Goal: Task Accomplishment & Management: Complete application form

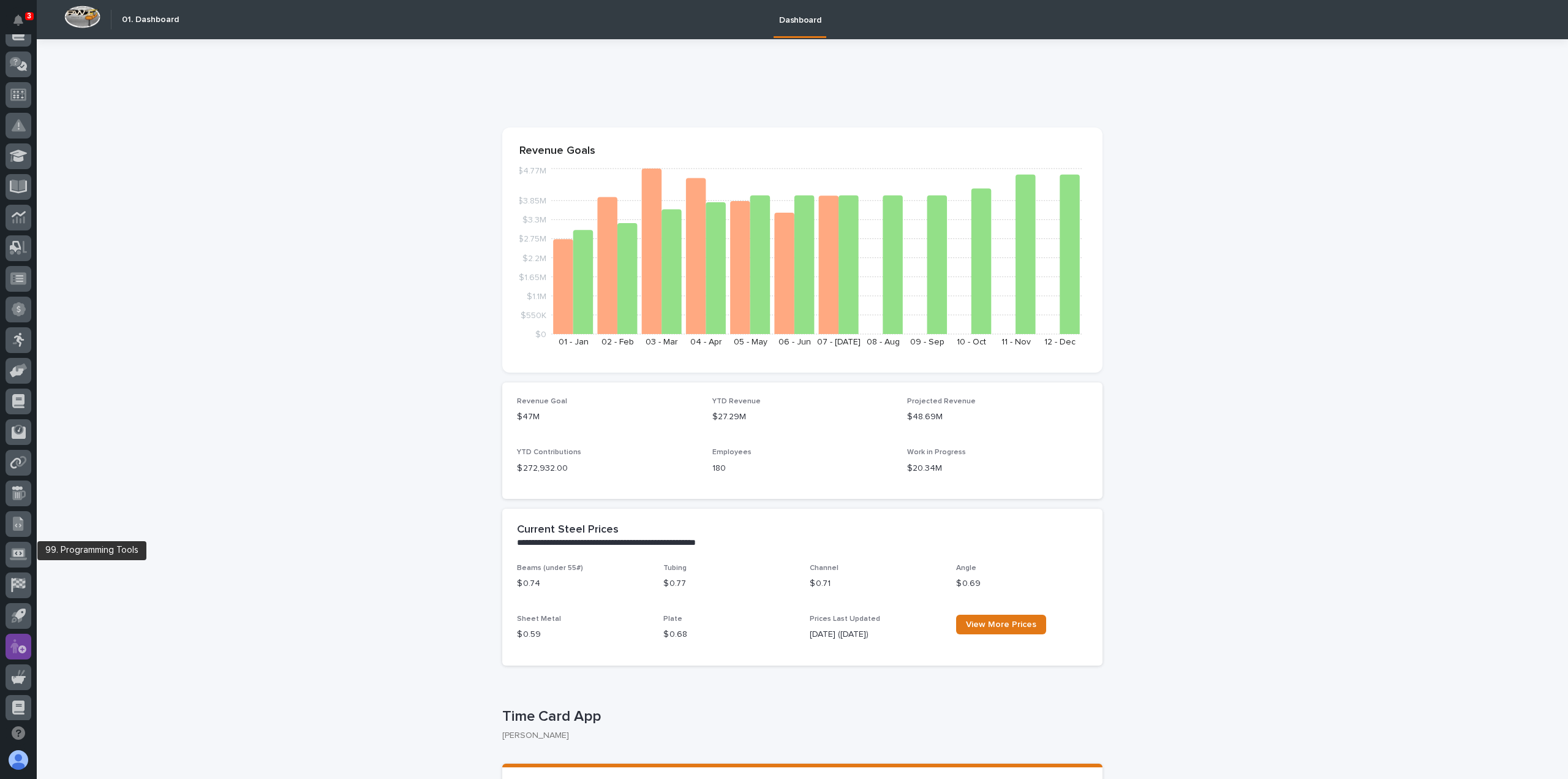
scroll to position [232, 0]
click at [16, 576] on icon at bounding box center [17, 580] width 14 height 14
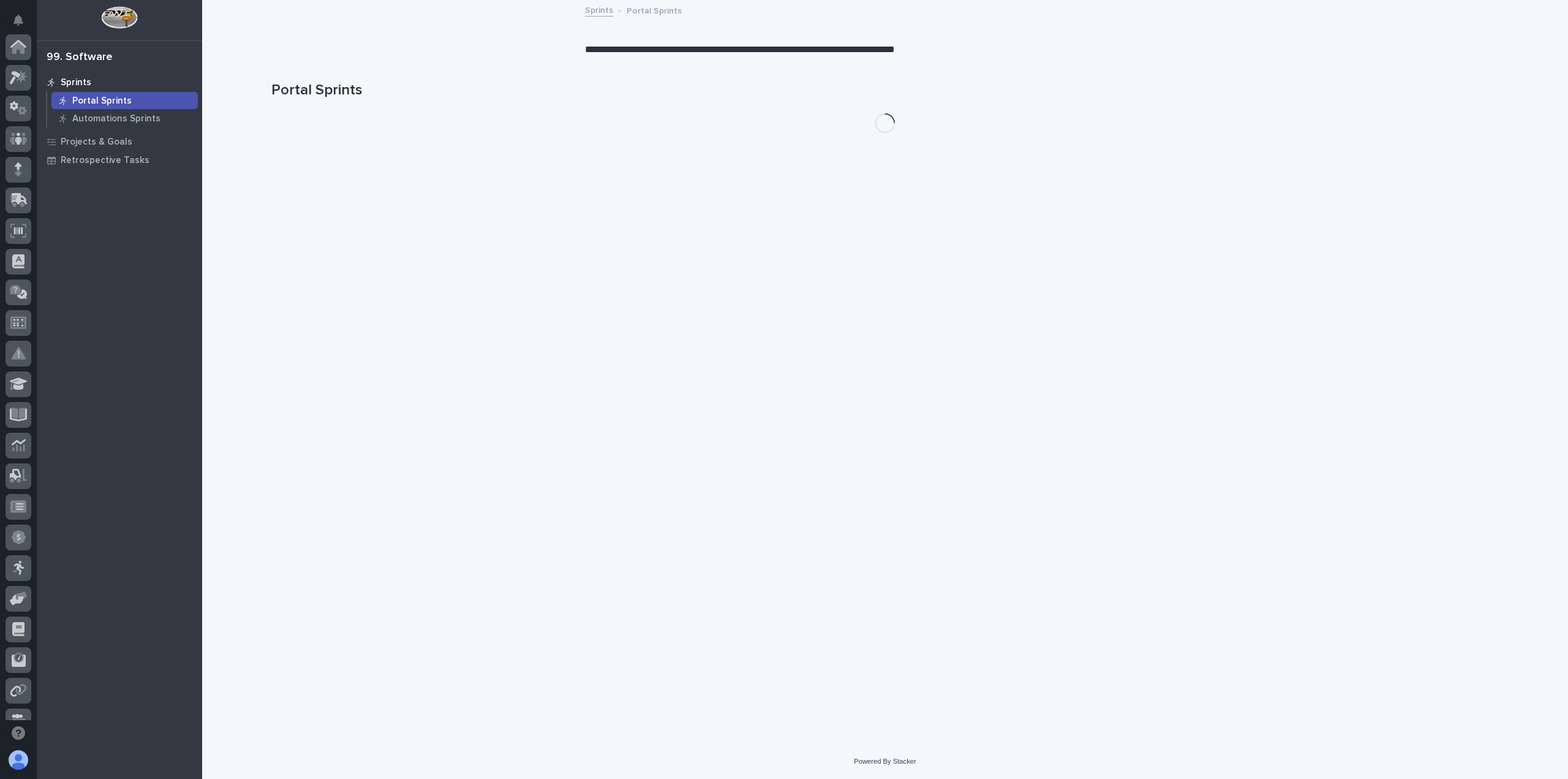
scroll to position [232, 0]
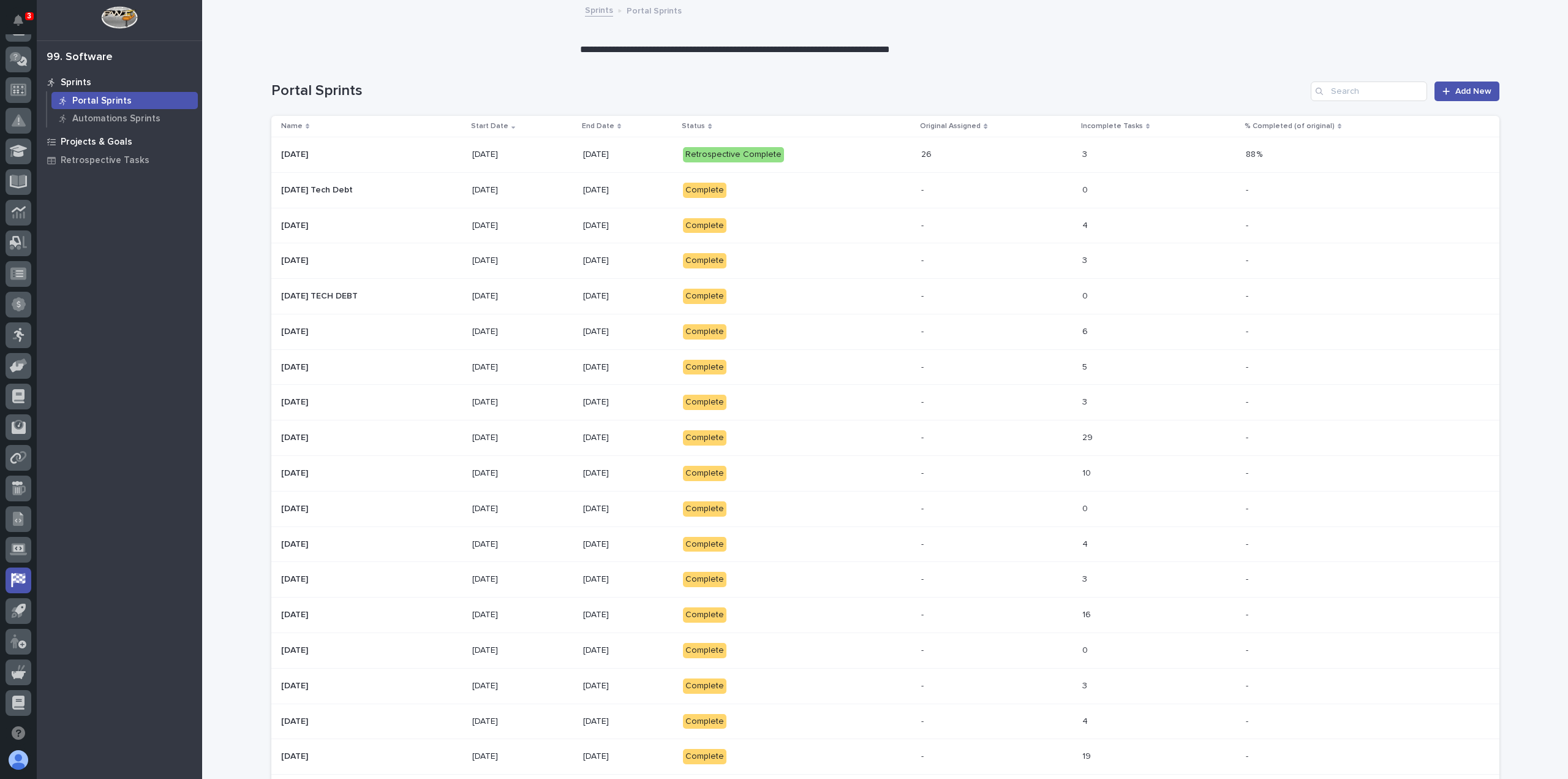
click at [107, 141] on p "Projects & Goals" at bounding box center [96, 141] width 72 height 11
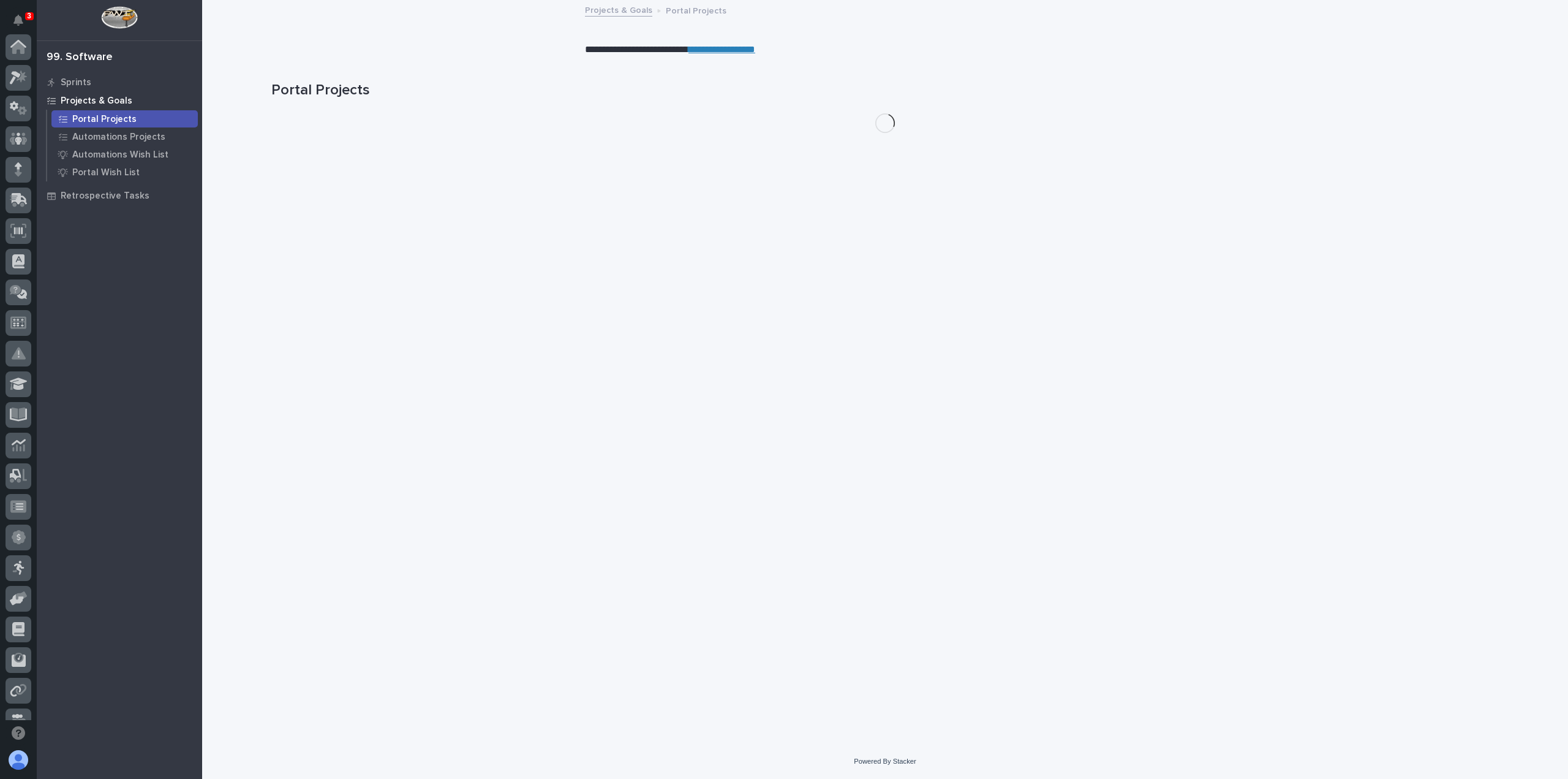
scroll to position [232, 0]
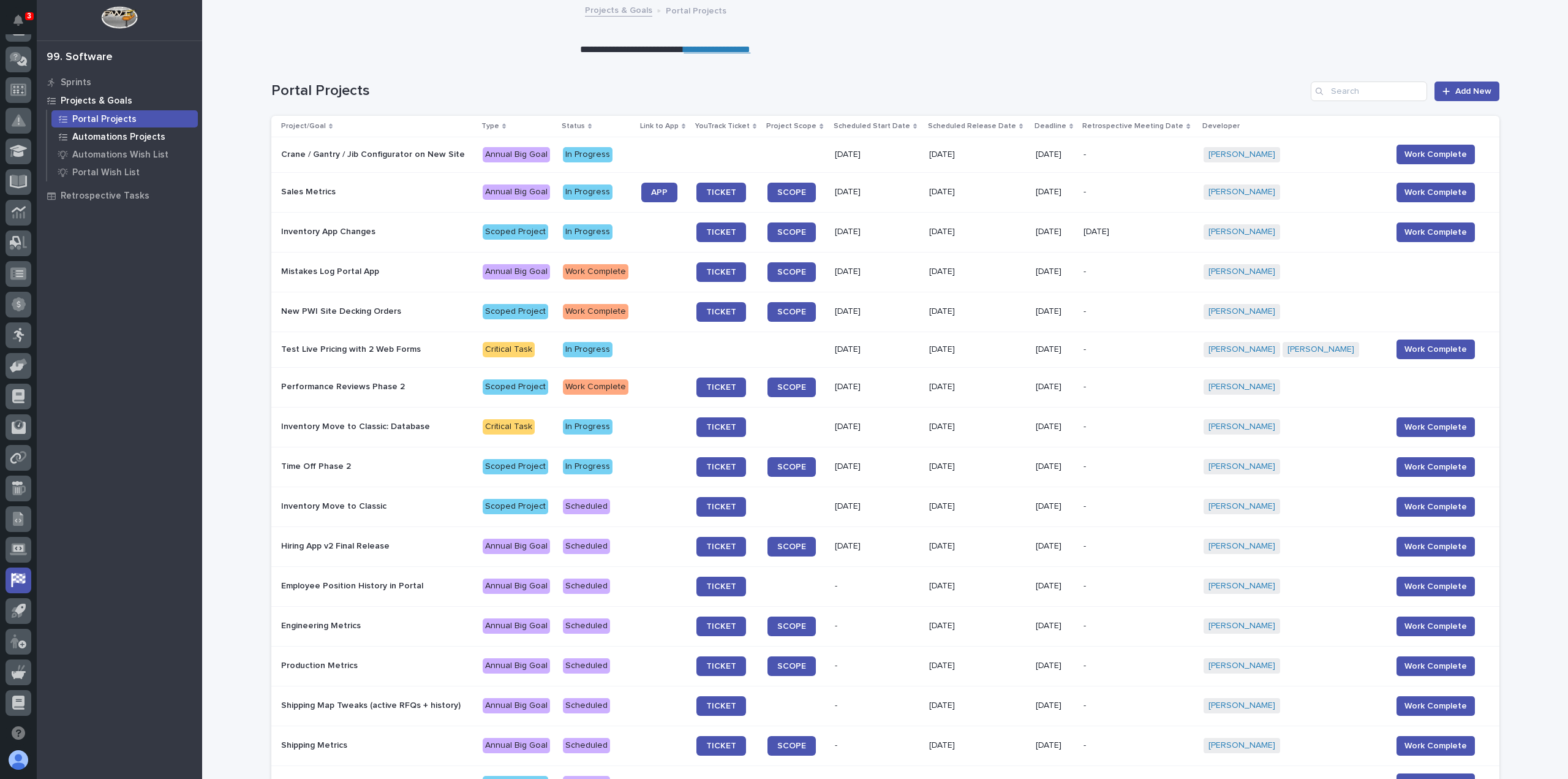
click at [112, 134] on p "Automations Projects" at bounding box center [118, 136] width 93 height 11
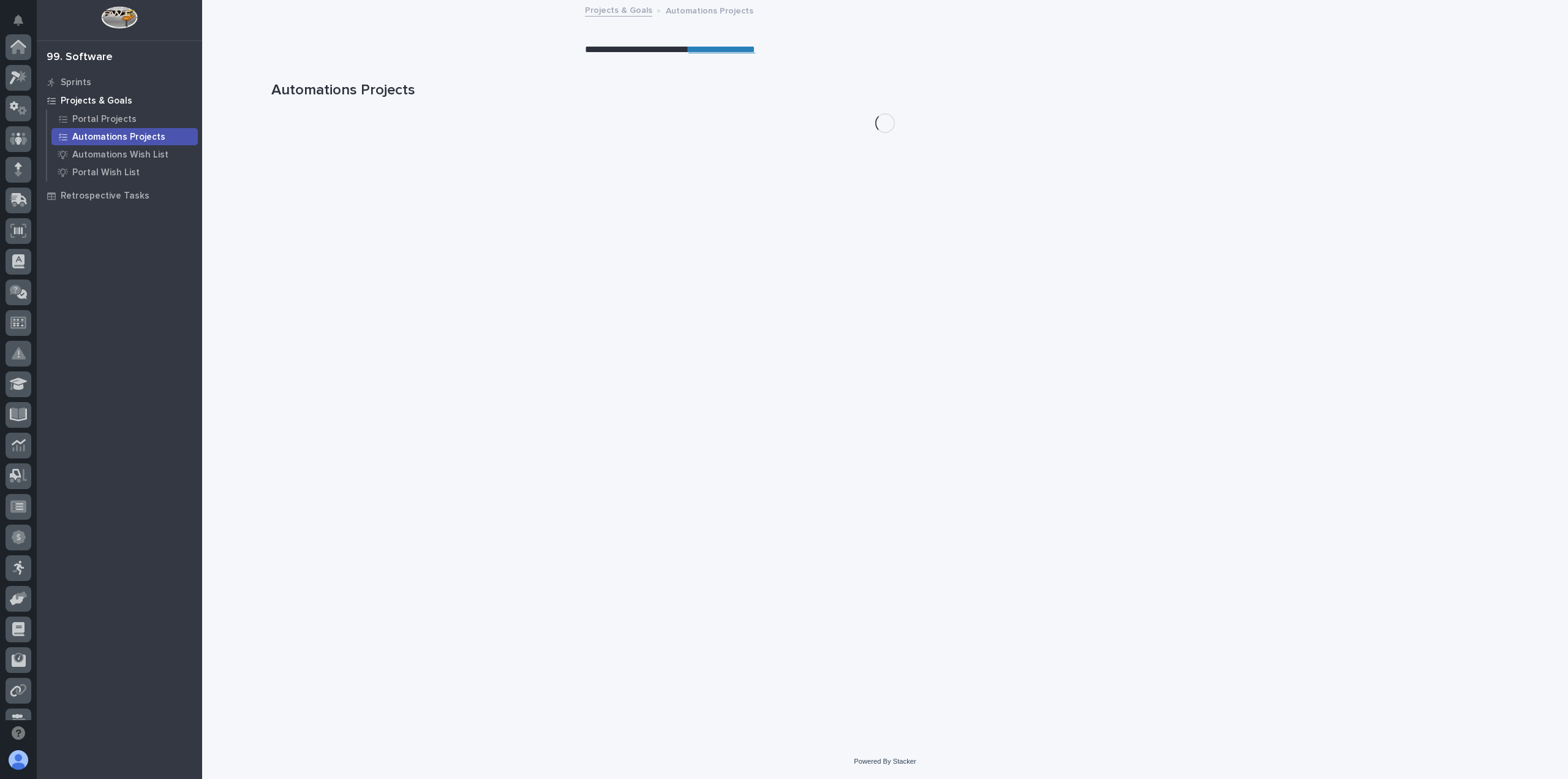
scroll to position [232, 0]
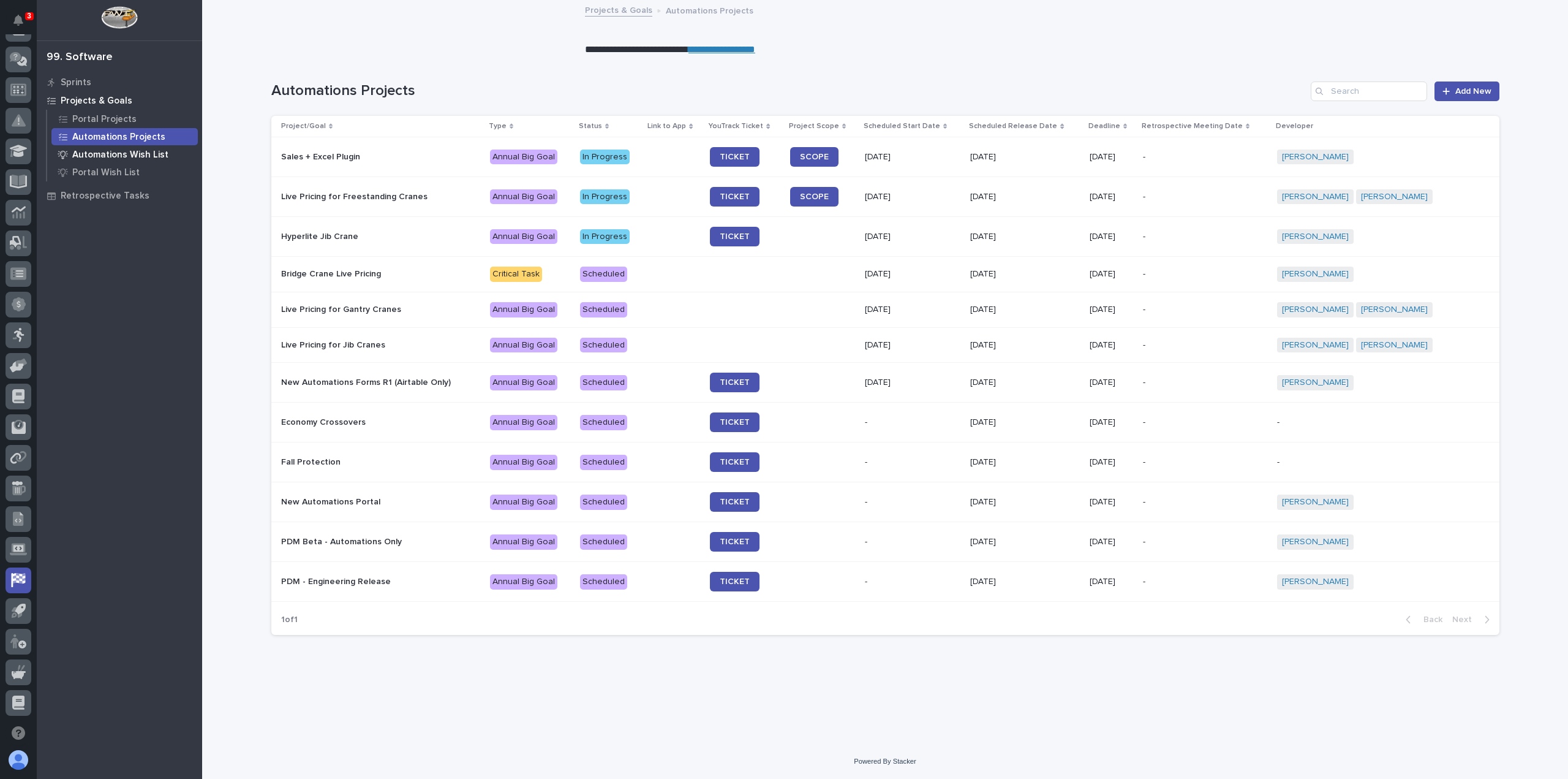
click at [116, 157] on p "Automations Wish List" at bounding box center [120, 155] width 96 height 11
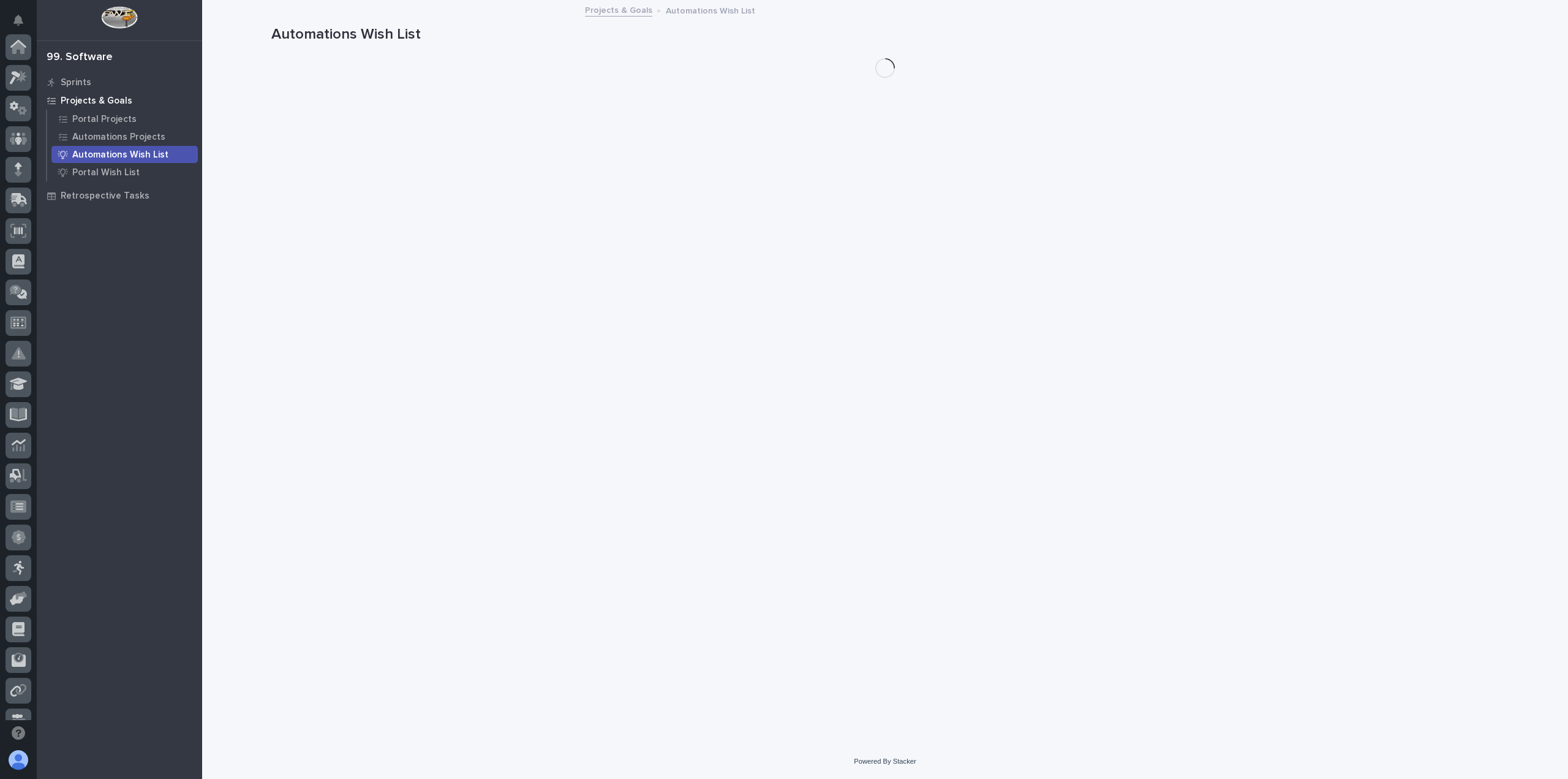
scroll to position [232, 0]
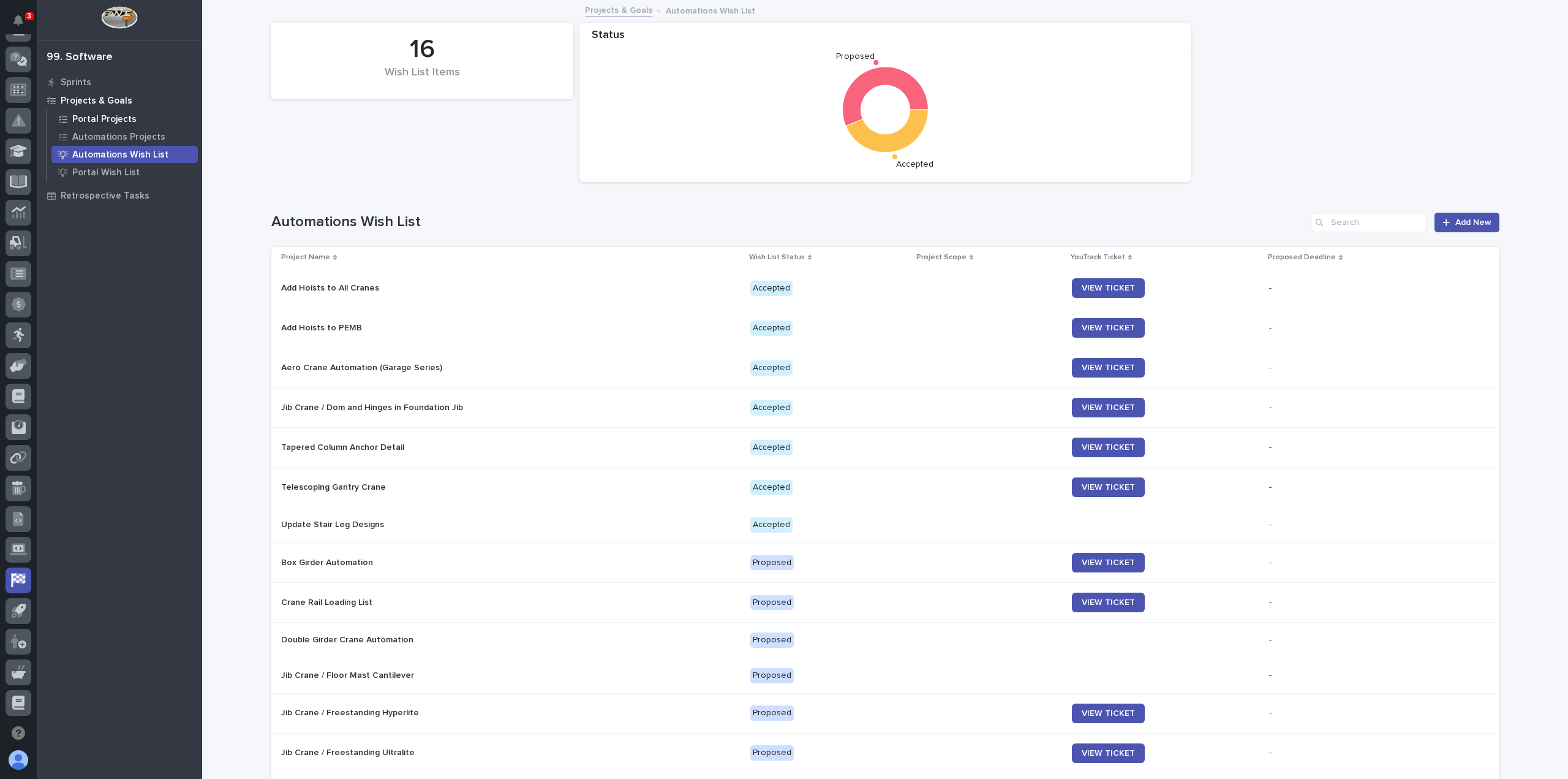
click at [103, 122] on p "Portal Projects" at bounding box center [104, 119] width 64 height 11
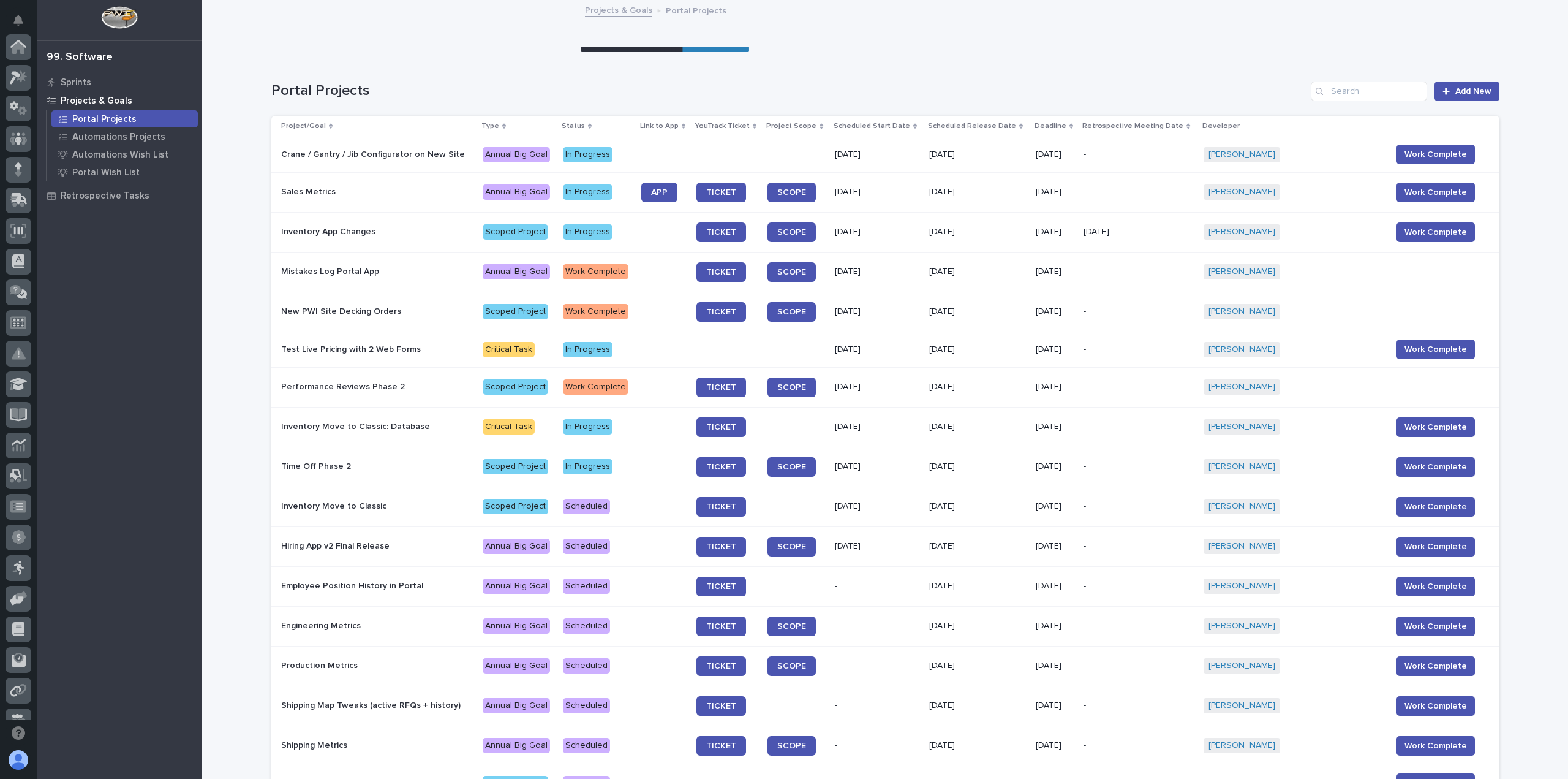
scroll to position [232, 0]
click at [708, 51] on link "**********" at bounding box center [717, 50] width 67 height 10
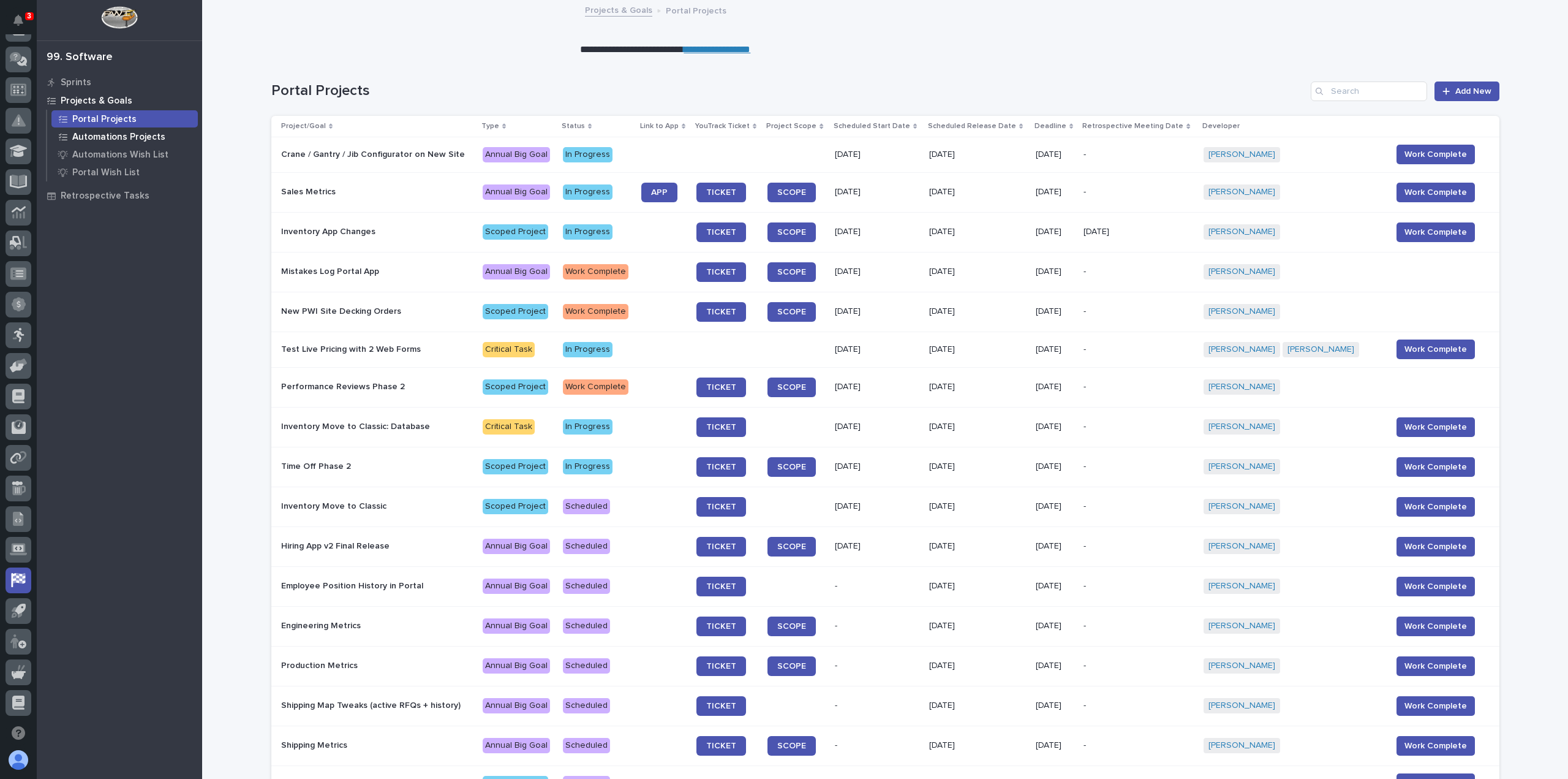
click at [101, 140] on p "Automations Projects" at bounding box center [118, 136] width 93 height 11
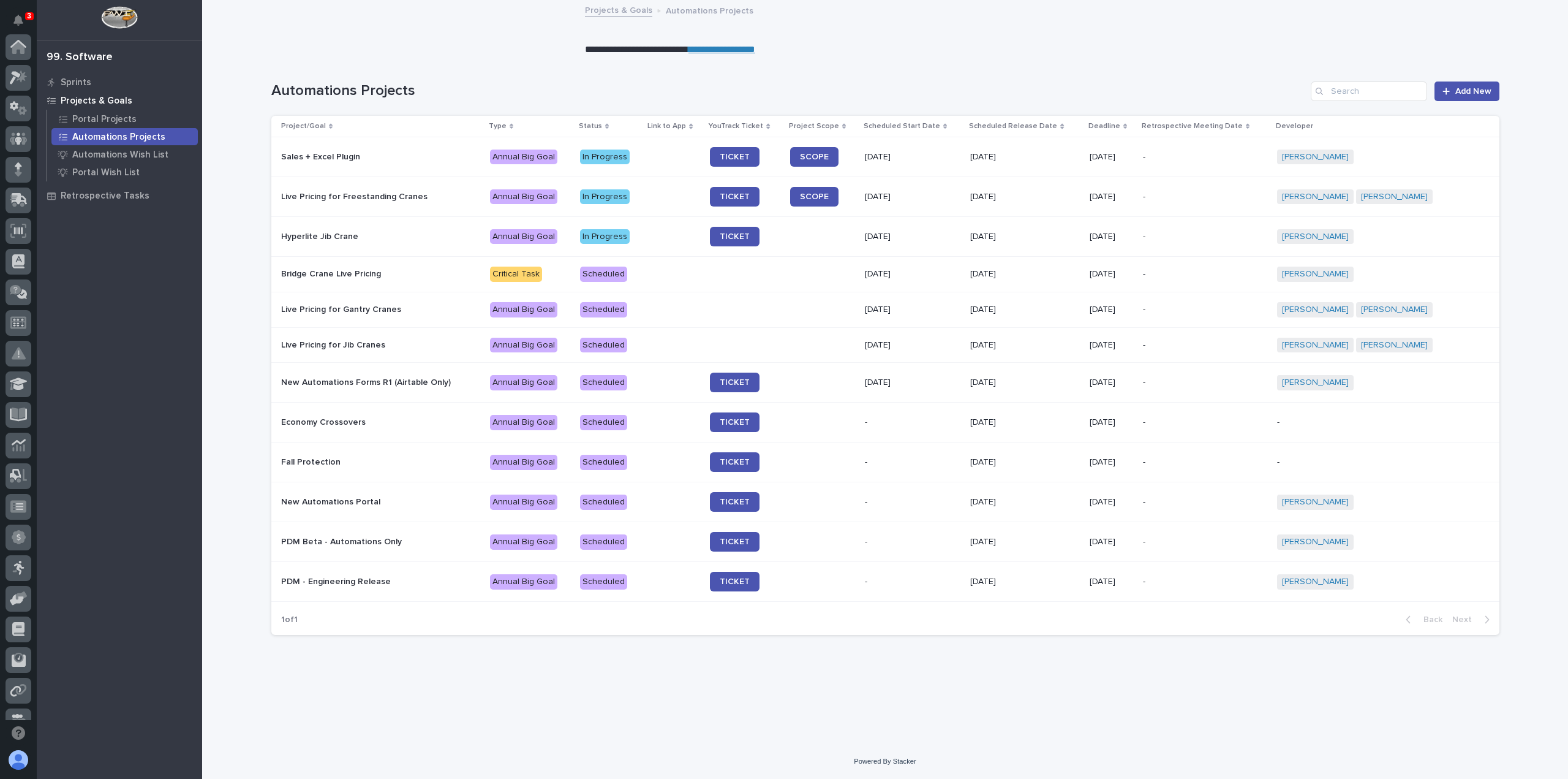
scroll to position [232, 0]
click at [724, 51] on link "**********" at bounding box center [722, 50] width 67 height 10
click at [17, 582] on icon at bounding box center [18, 580] width 16 height 14
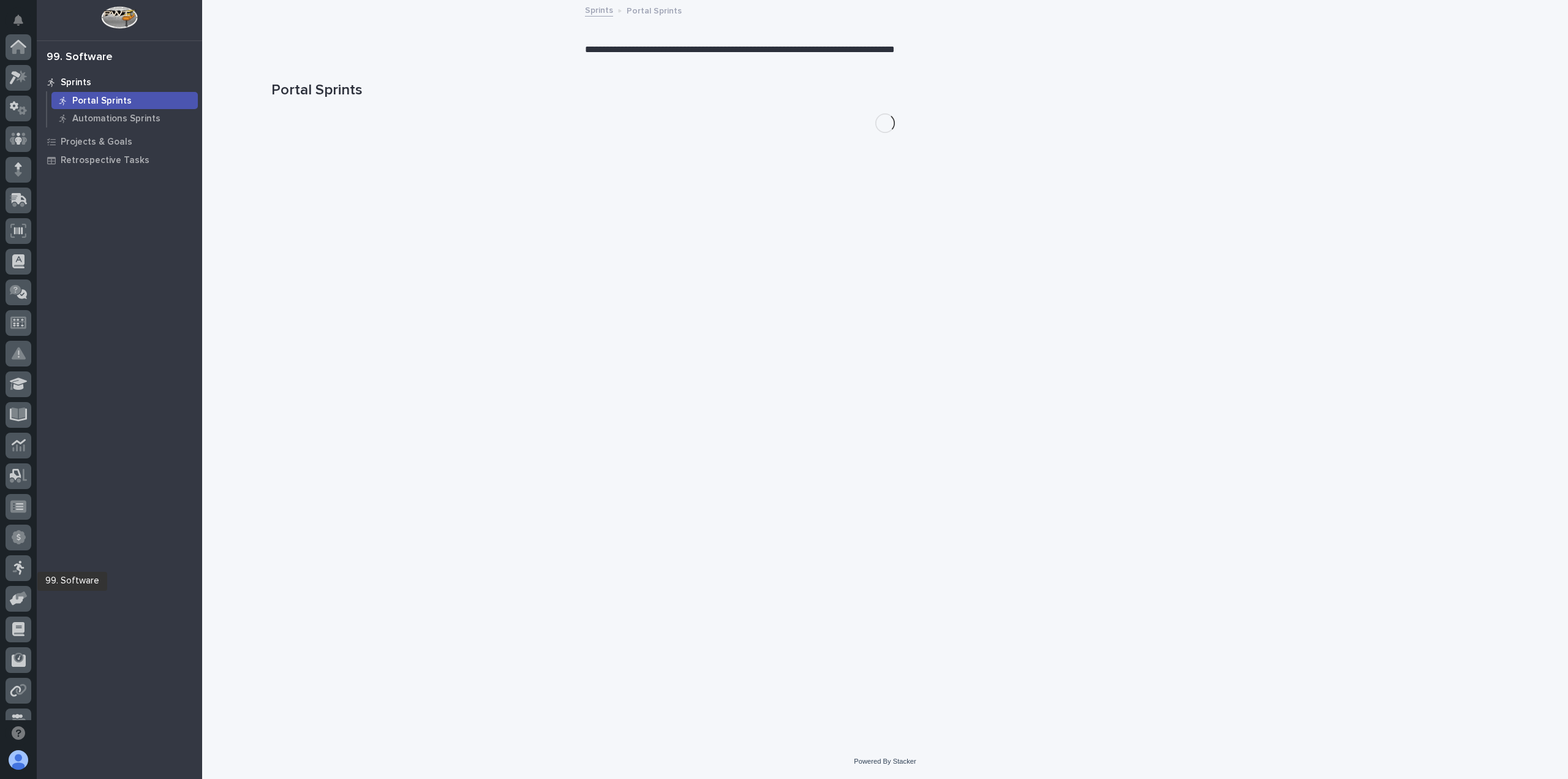
scroll to position [232, 0]
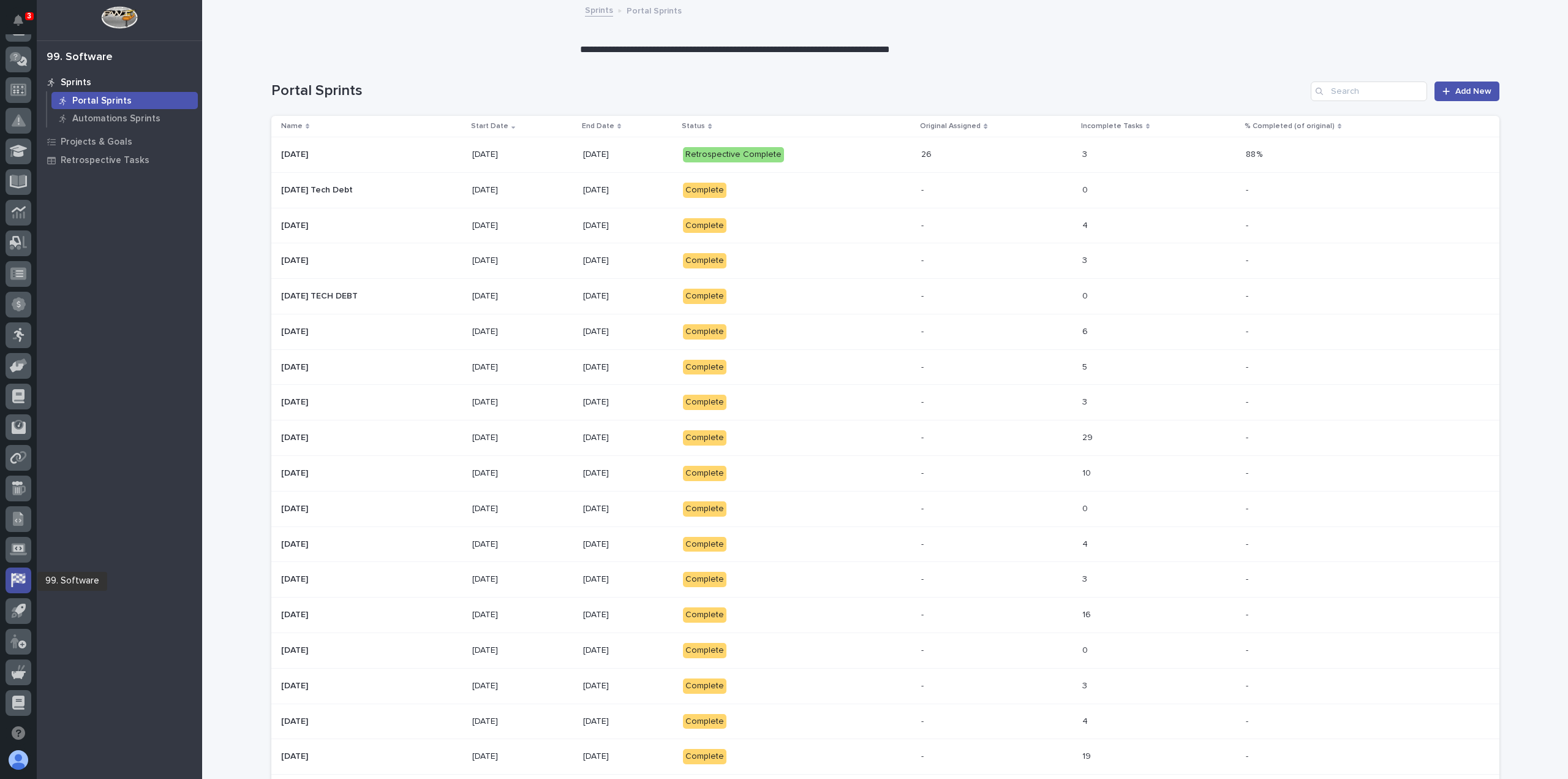
click at [14, 579] on icon at bounding box center [17, 580] width 14 height 14
click at [18, 574] on icon at bounding box center [18, 578] width 12 height 11
click at [117, 122] on p "Automations Sprints" at bounding box center [116, 118] width 88 height 11
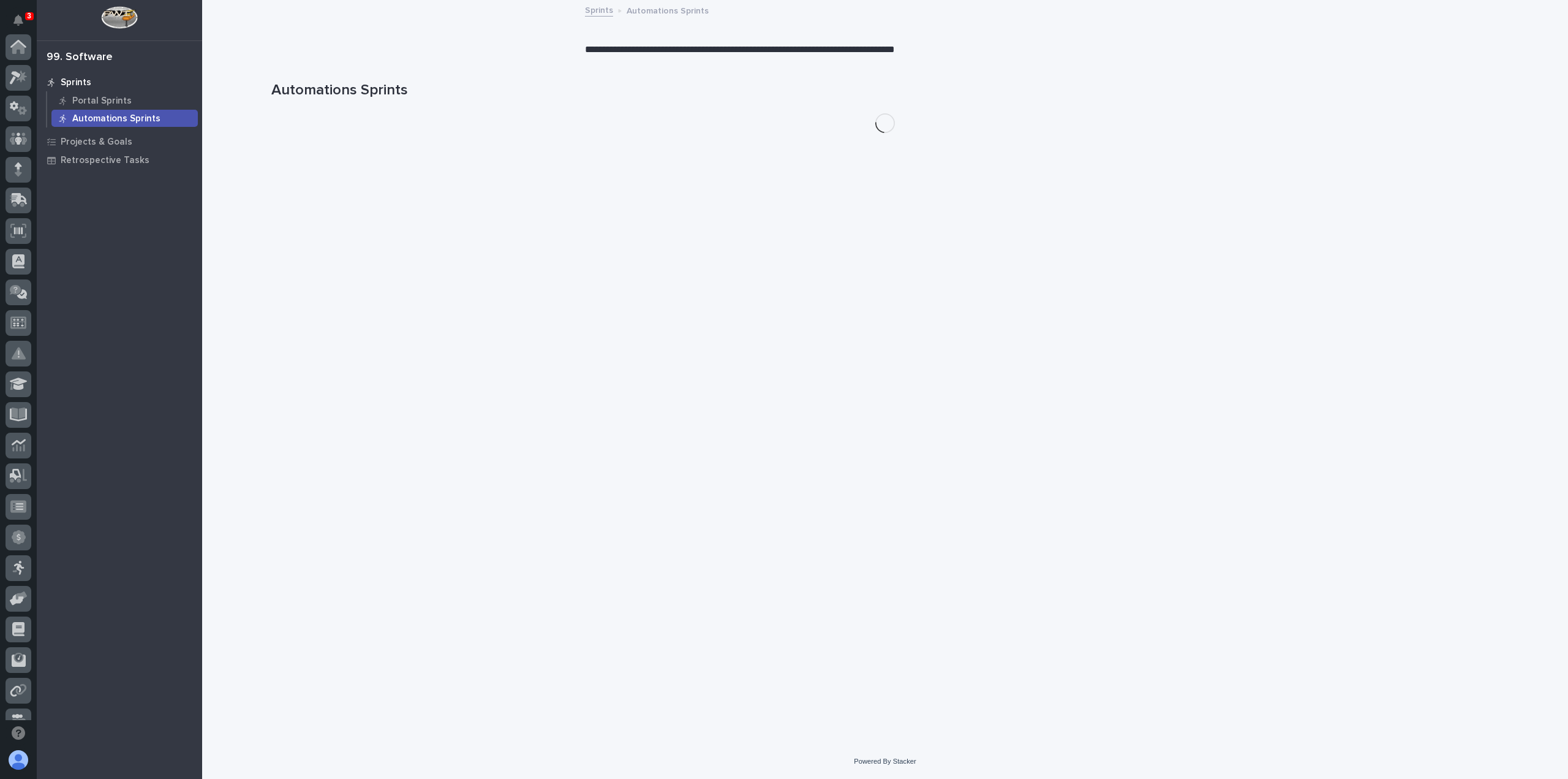
scroll to position [232, 0]
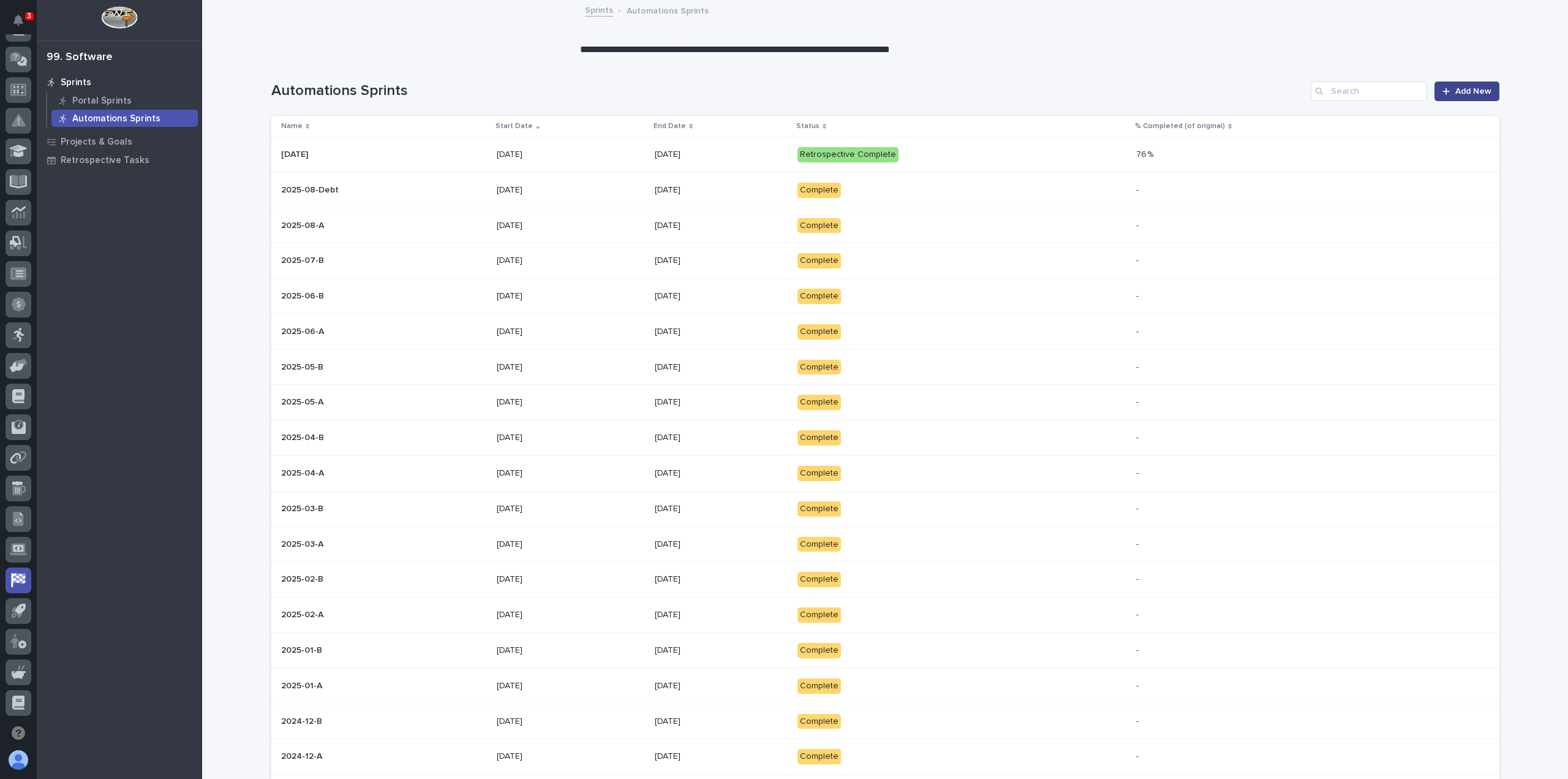
click at [1483, 87] on span "Add New" at bounding box center [1474, 91] width 36 height 9
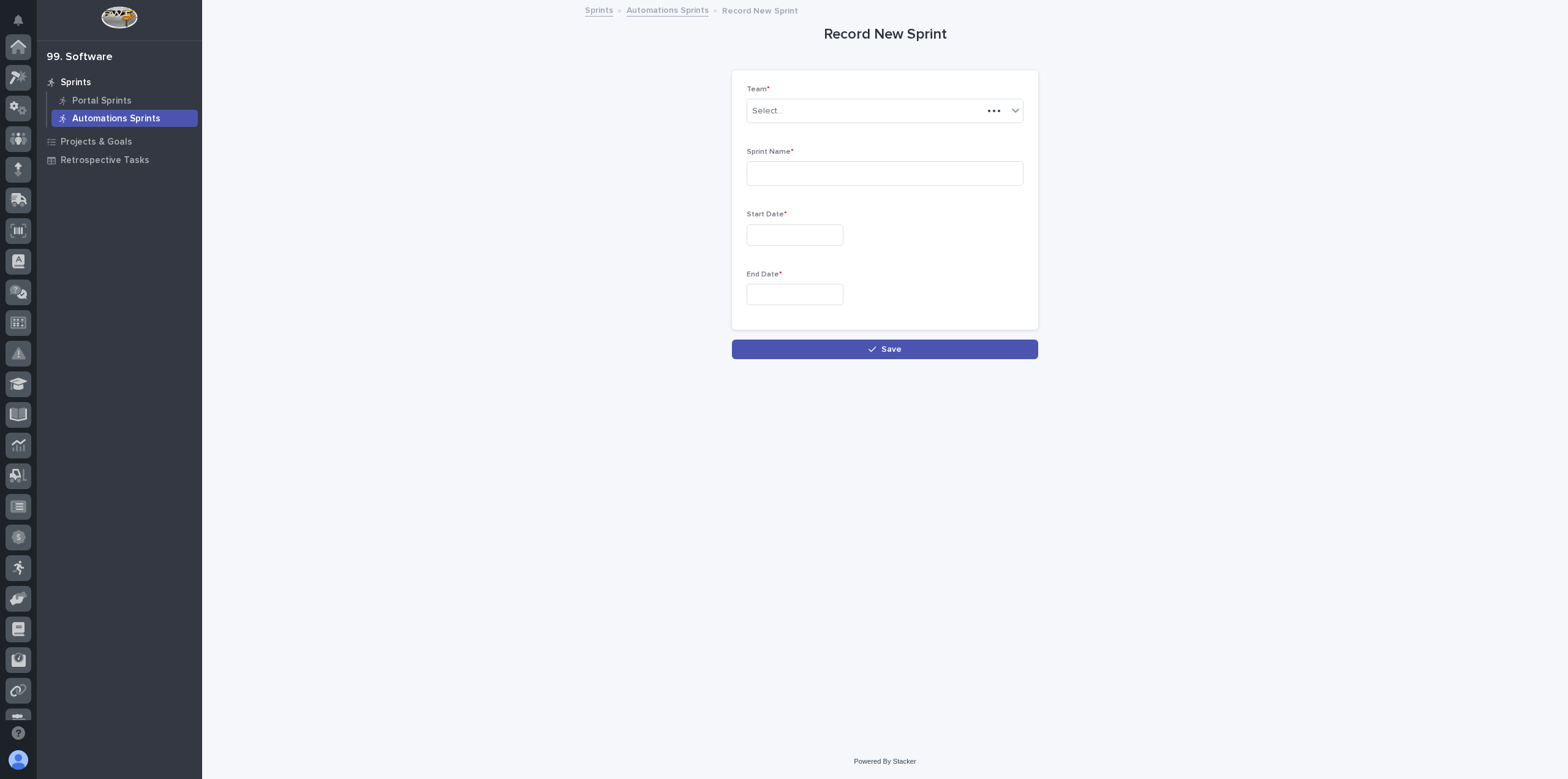
scroll to position [232, 0]
click at [808, 105] on div "Select..." at bounding box center [877, 110] width 260 height 20
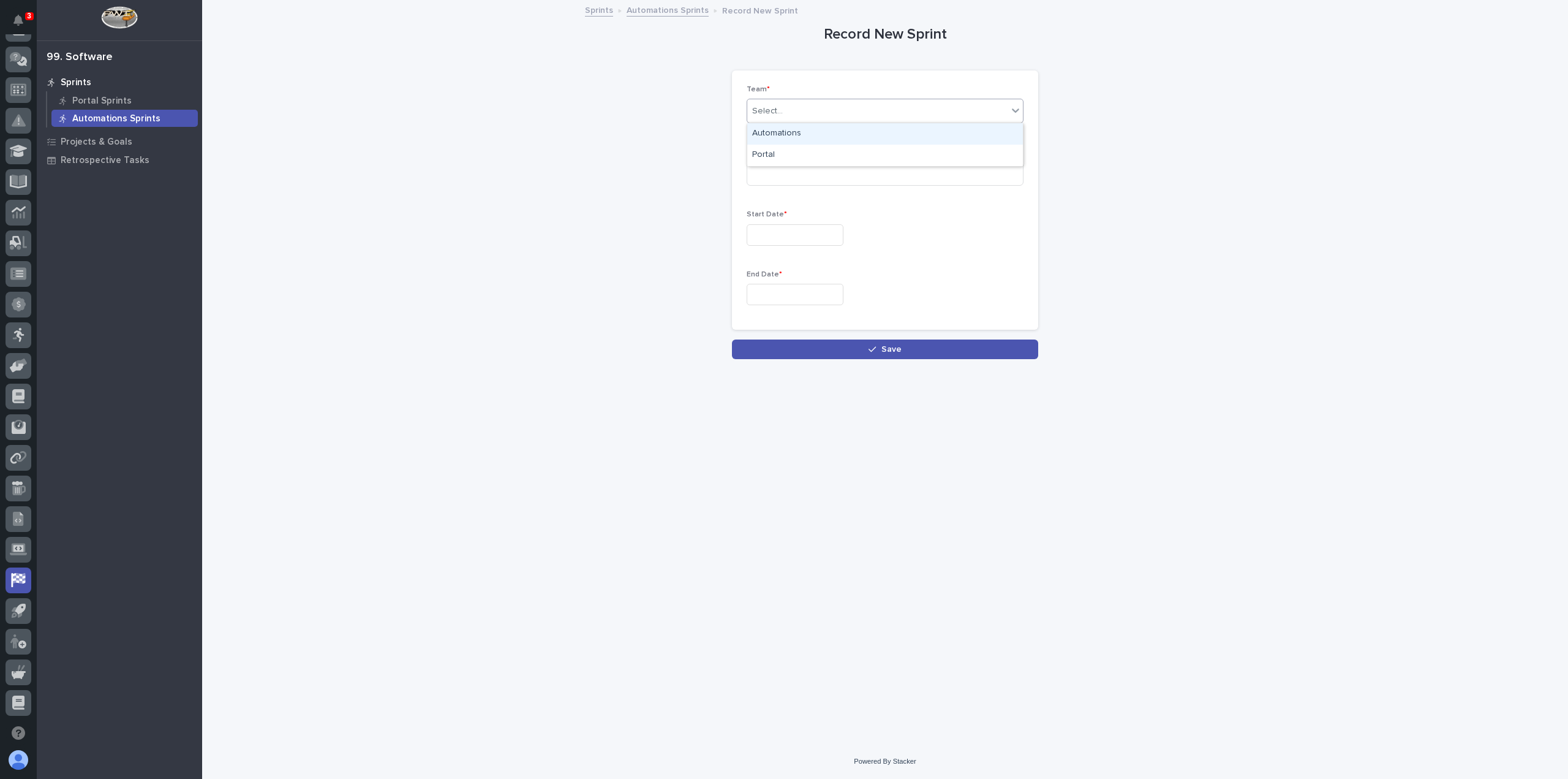
click at [778, 134] on div "Automations" at bounding box center [884, 134] width 276 height 21
click at [779, 179] on input at bounding box center [885, 174] width 277 height 25
type input "0"
type input "2025-09-A"
click at [768, 235] on input "text" at bounding box center [795, 234] width 97 height 21
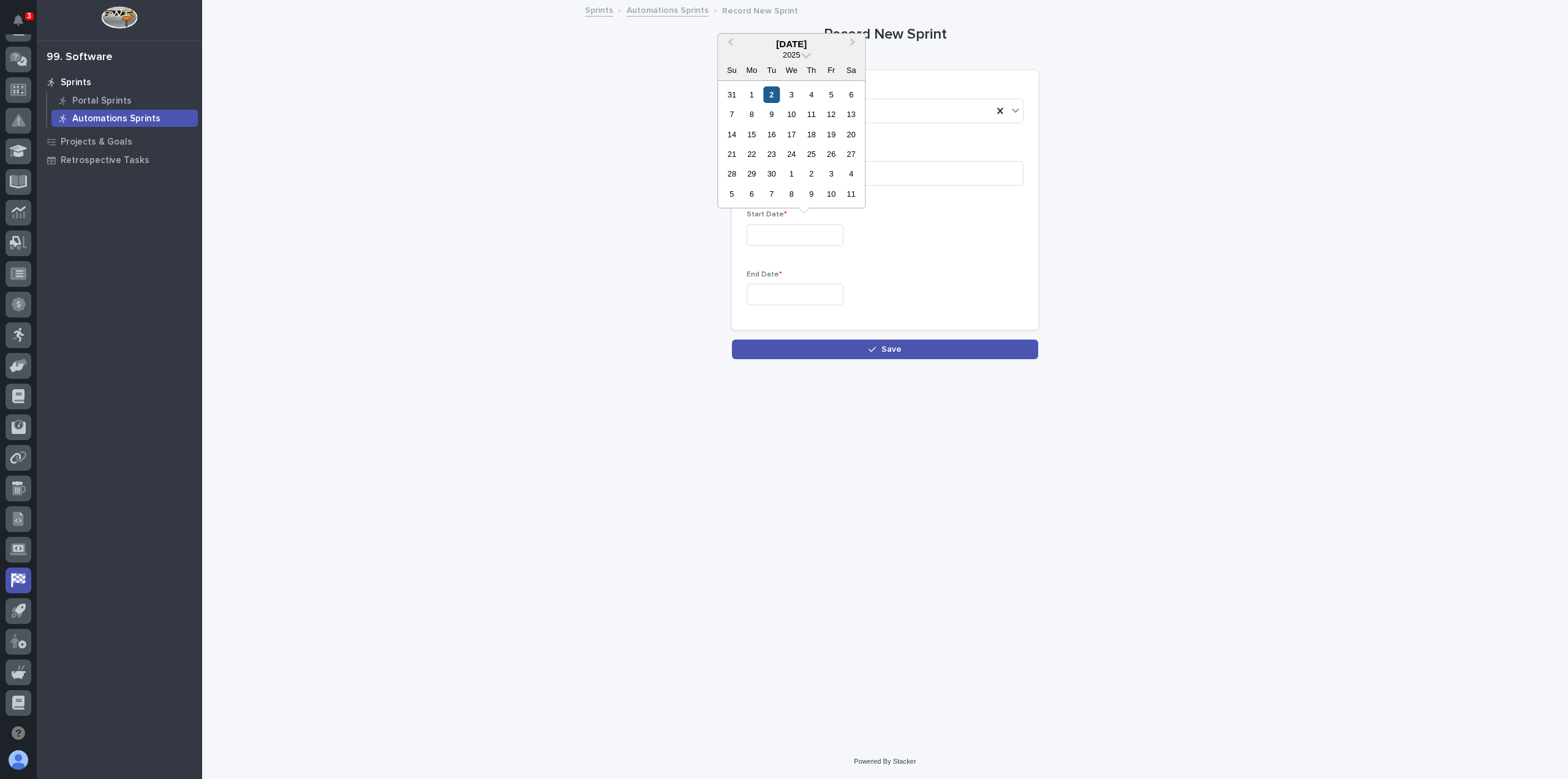
click at [774, 87] on div "2" at bounding box center [771, 94] width 16 height 16
type input "**********"
click at [771, 287] on input "text" at bounding box center [795, 294] width 97 height 21
click at [832, 175] on div "12" at bounding box center [831, 173] width 16 height 16
type input "**********"
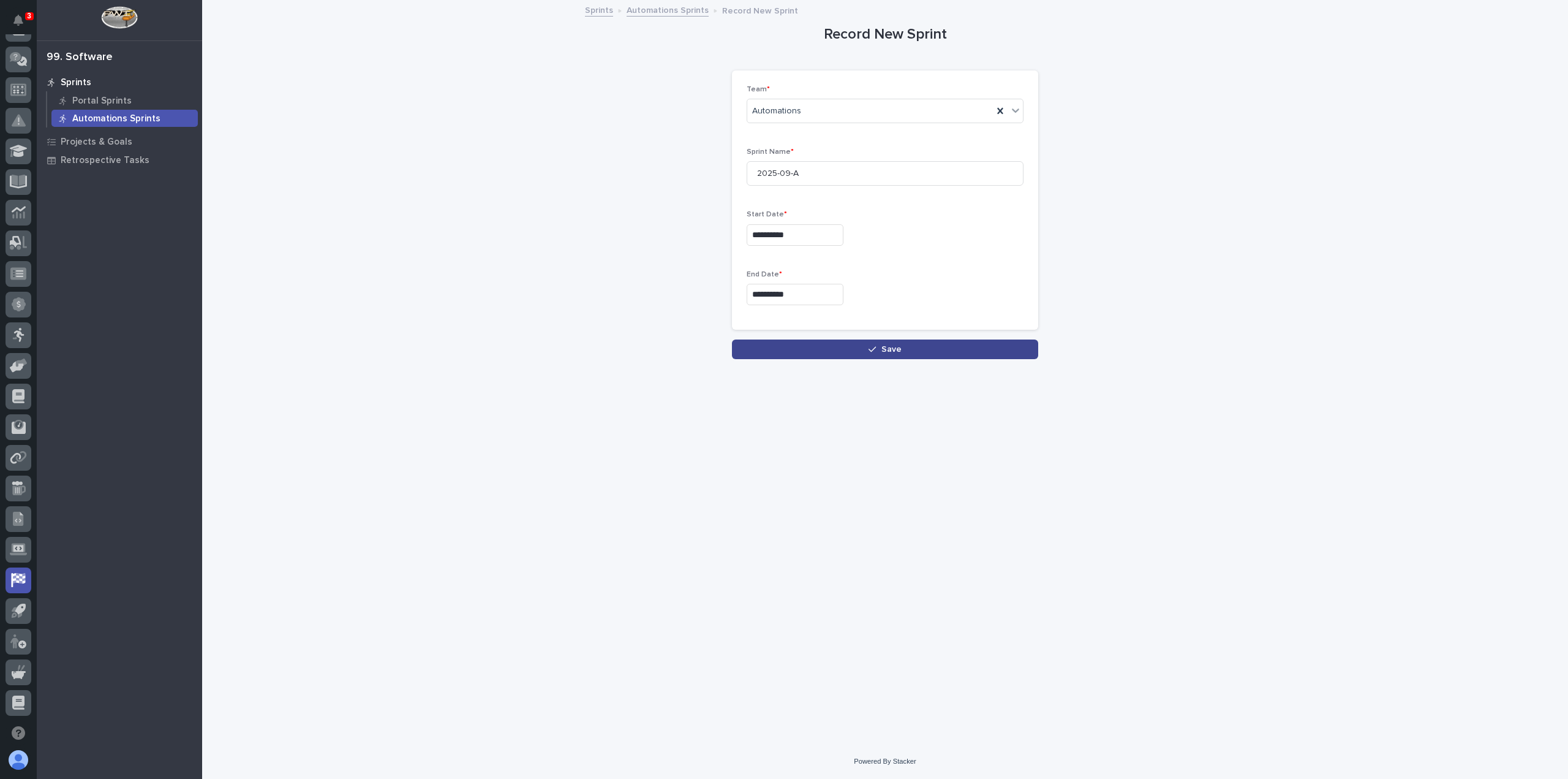
click at [833, 345] on button "Save" at bounding box center [884, 349] width 306 height 19
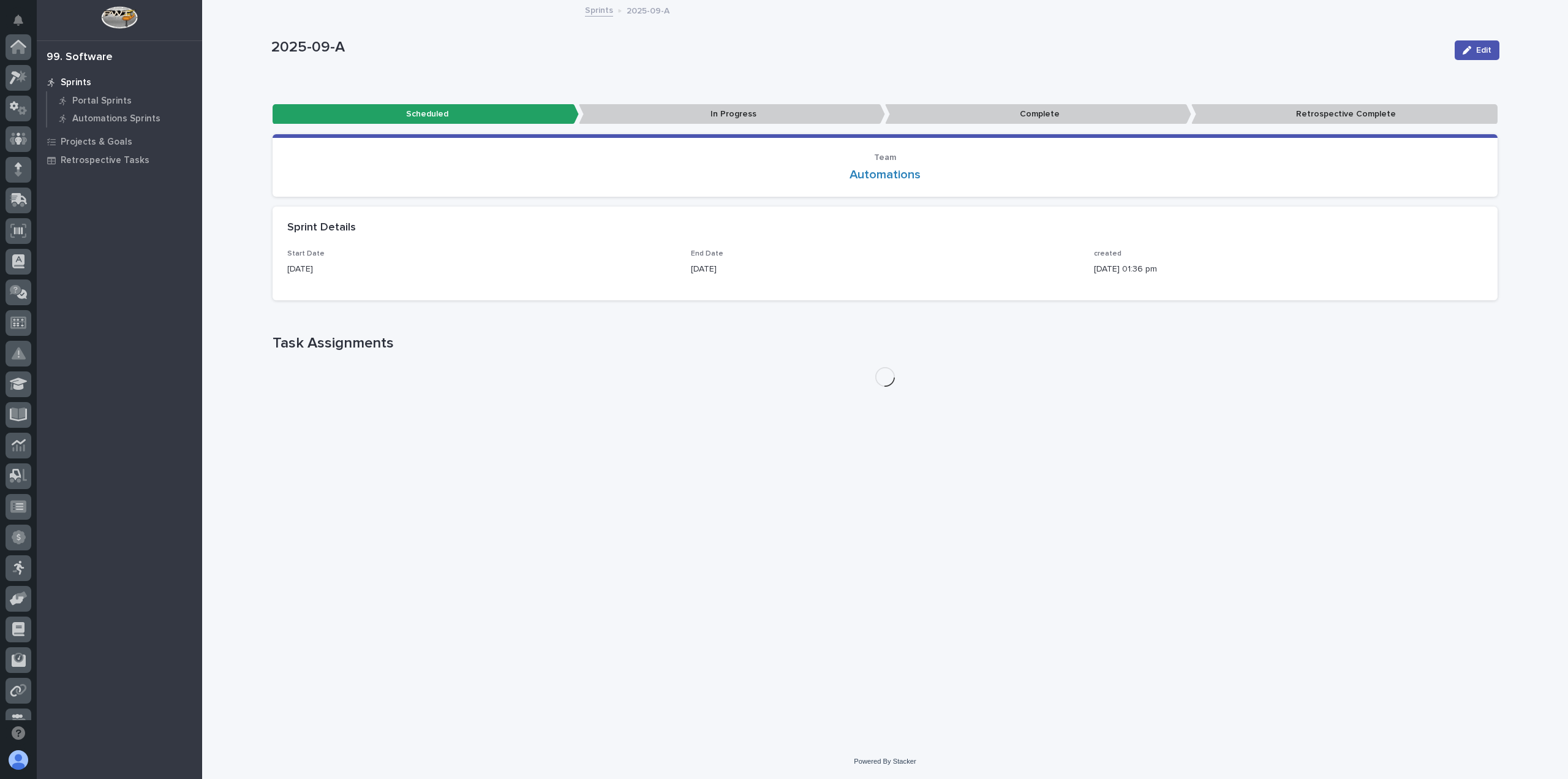
scroll to position [232, 0]
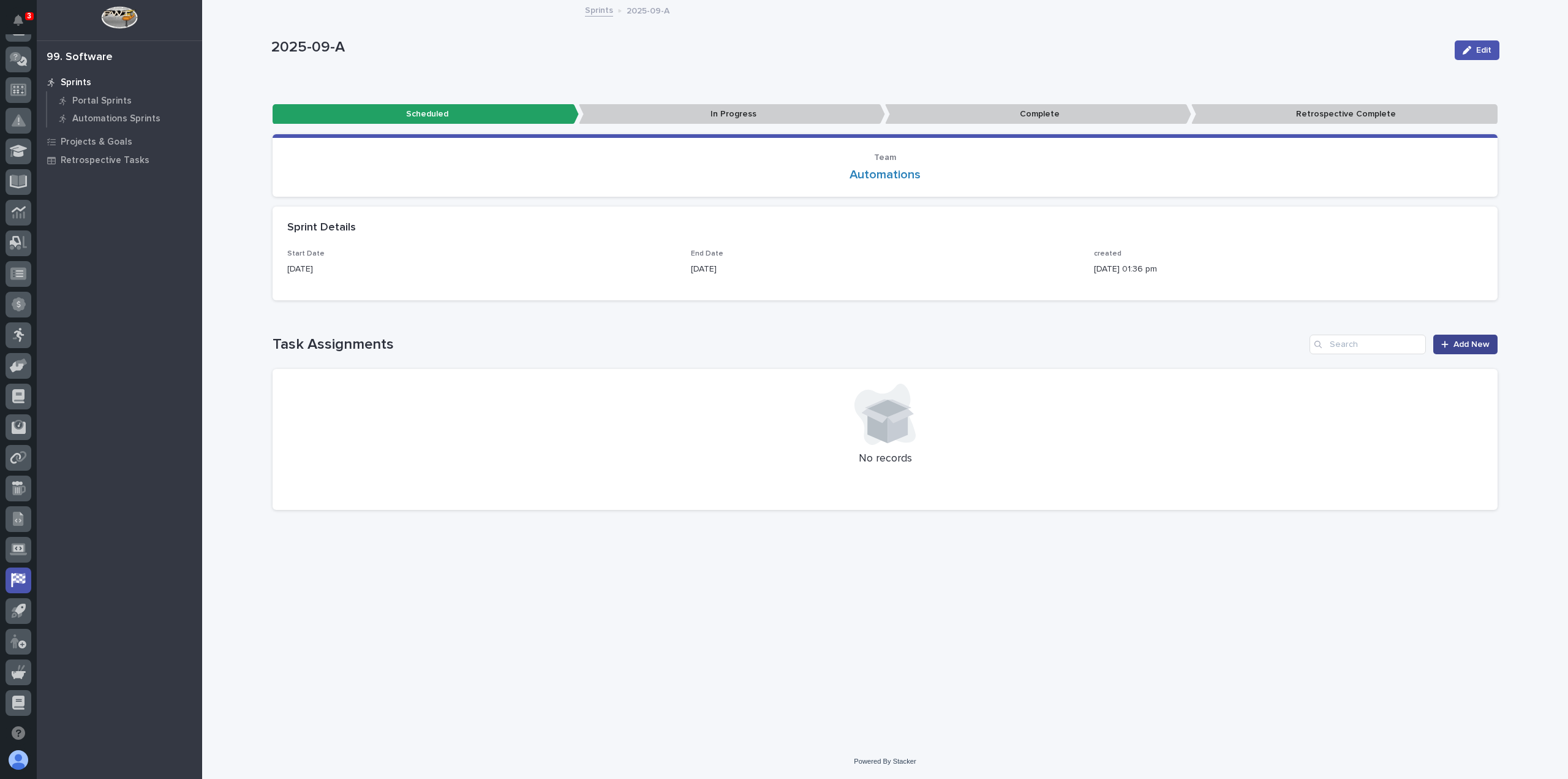
click at [1460, 341] on span "Add New" at bounding box center [1472, 344] width 36 height 9
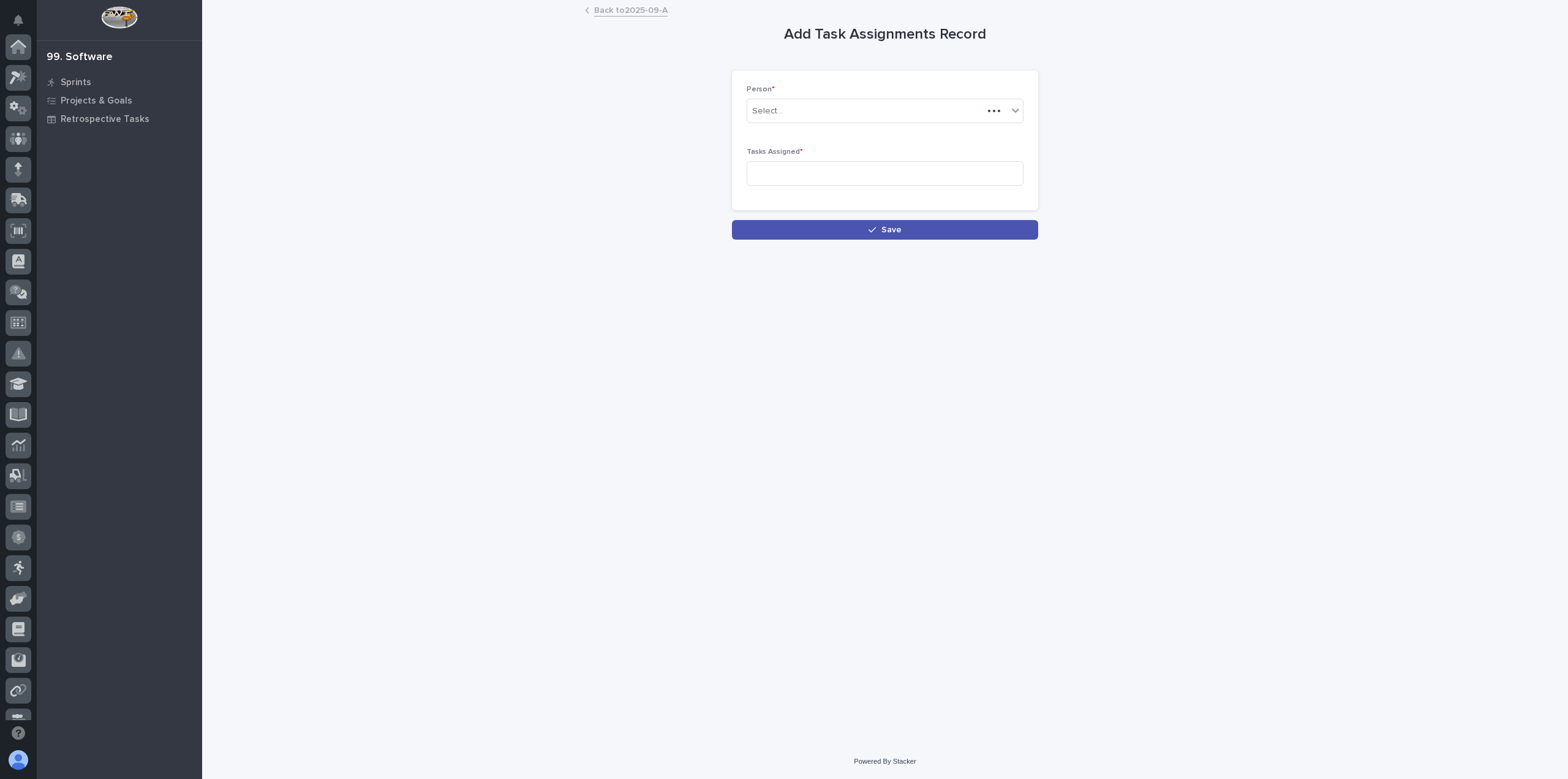
scroll to position [232, 0]
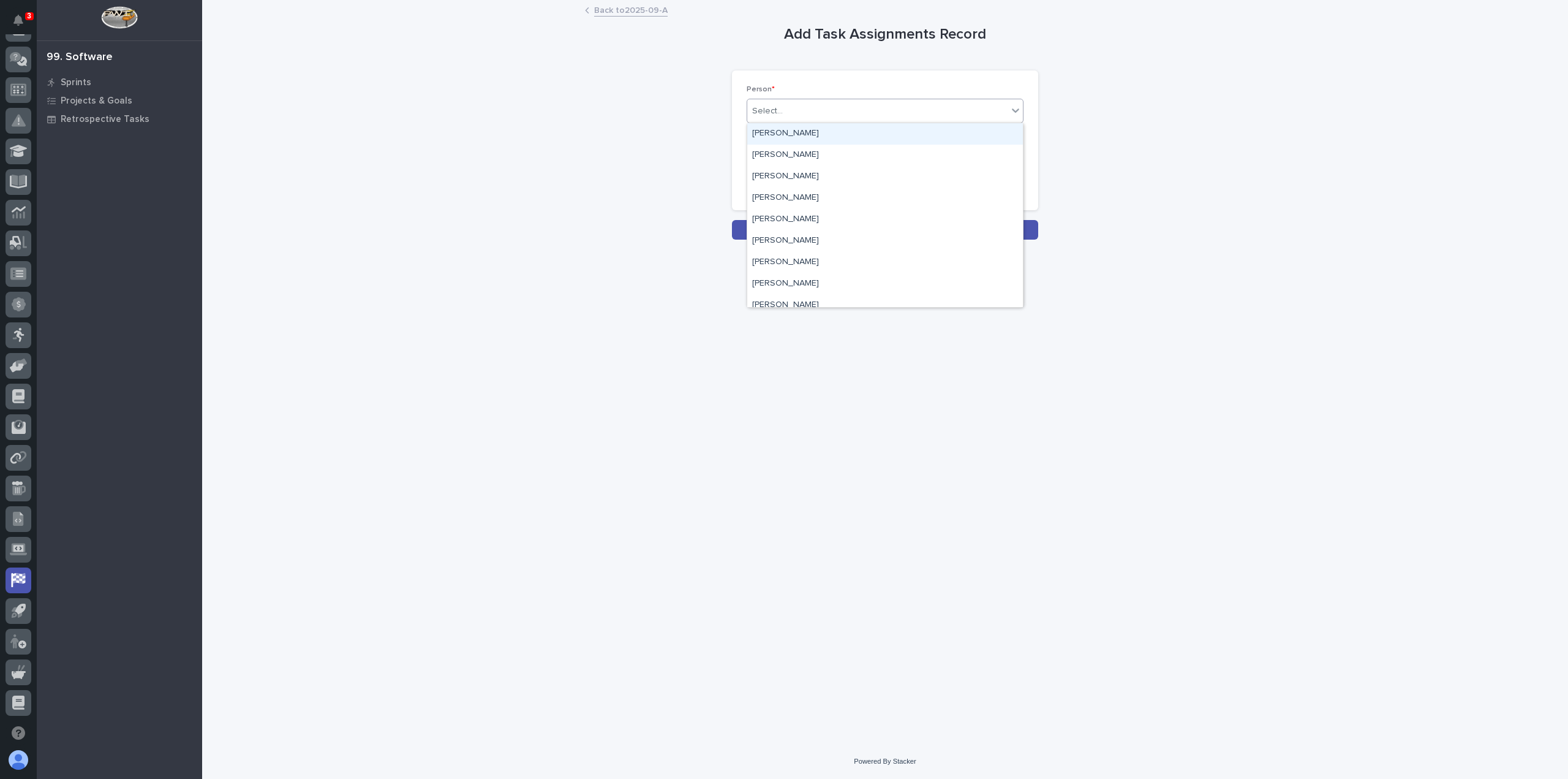
click at [785, 110] on div "Select..." at bounding box center [877, 110] width 260 height 20
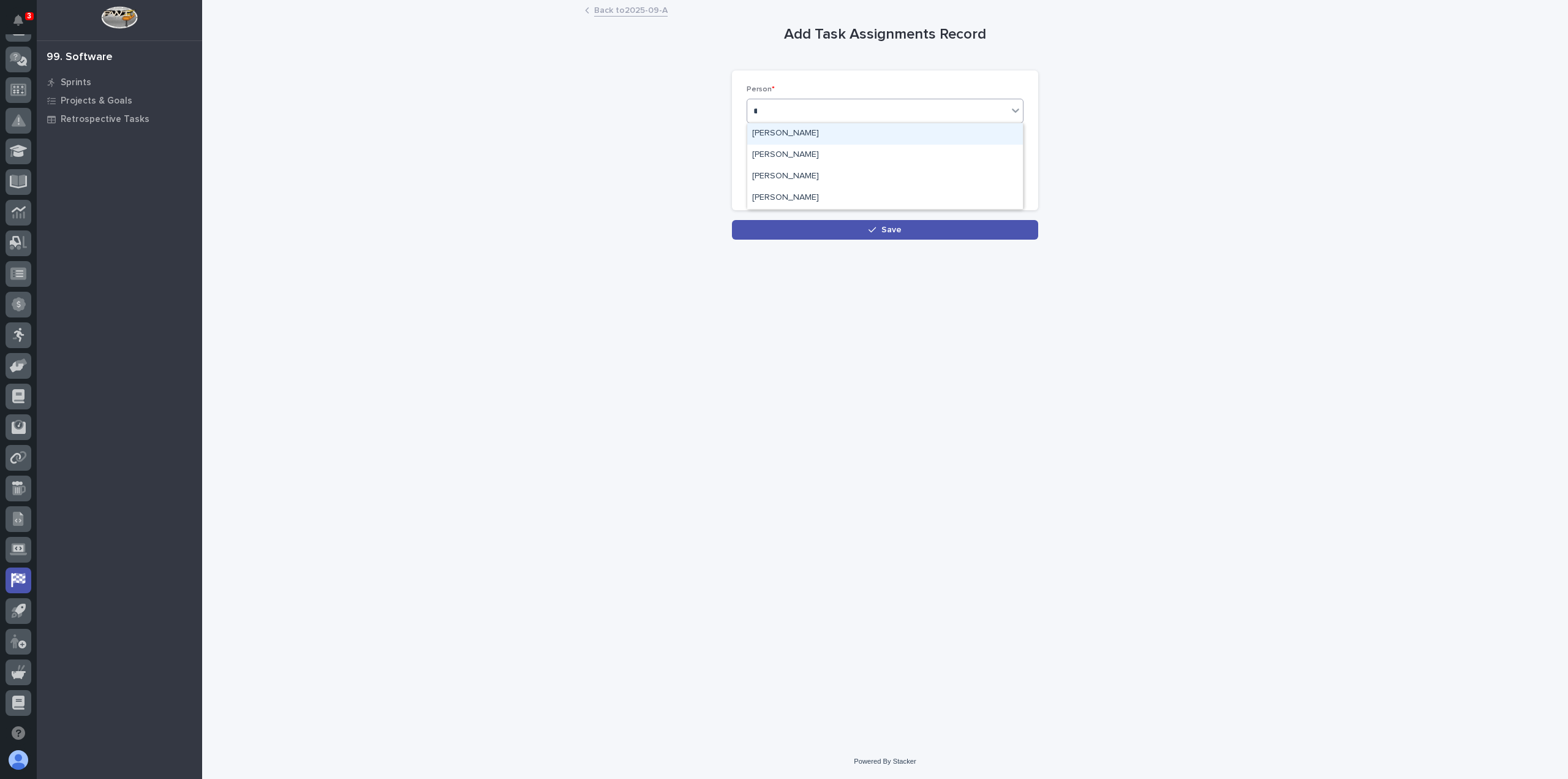
type input "***"
click at [789, 120] on div "Select..." at bounding box center [877, 110] width 260 height 20
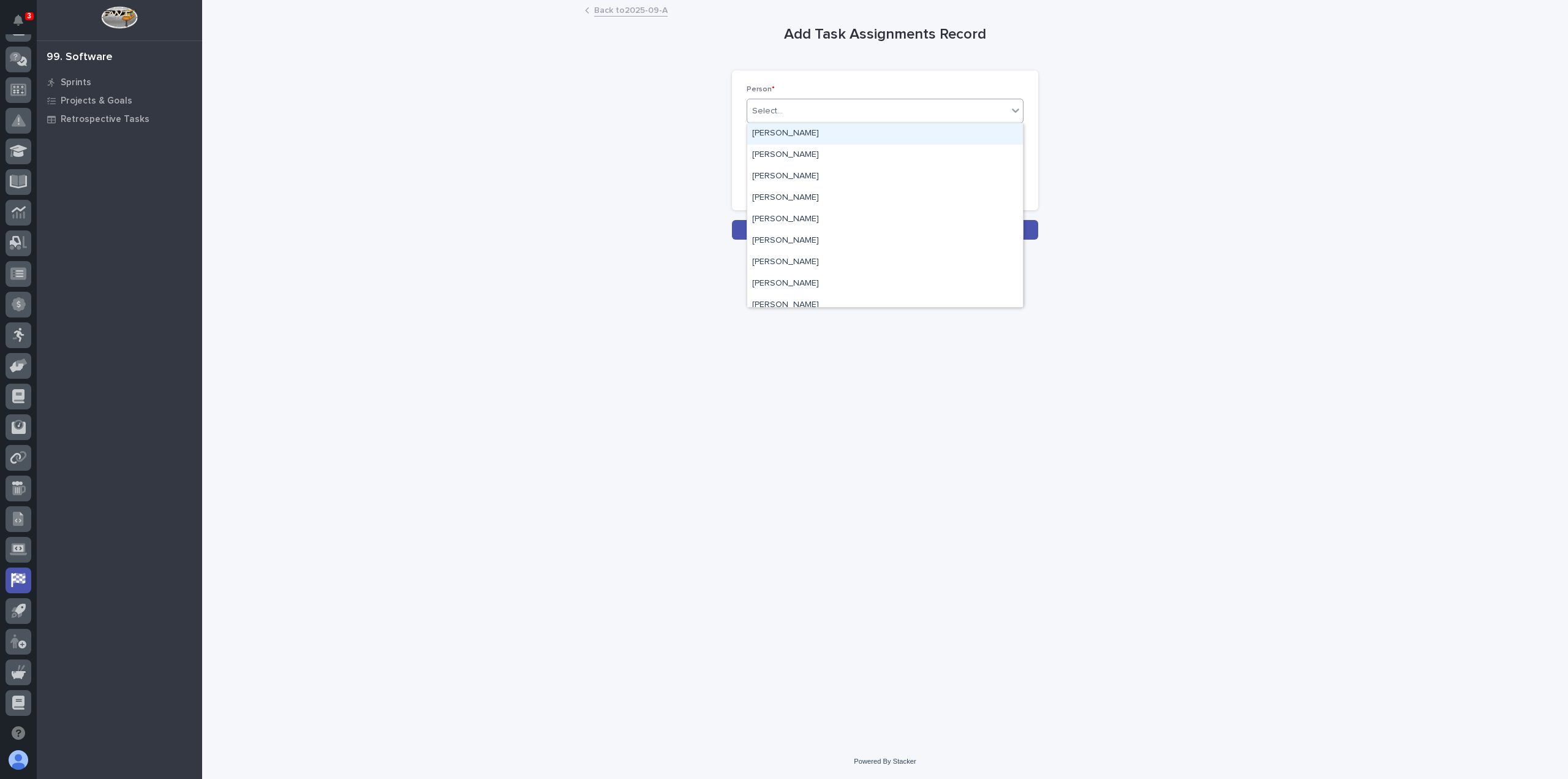
click at [779, 110] on div "Select..." at bounding box center [767, 110] width 31 height 12
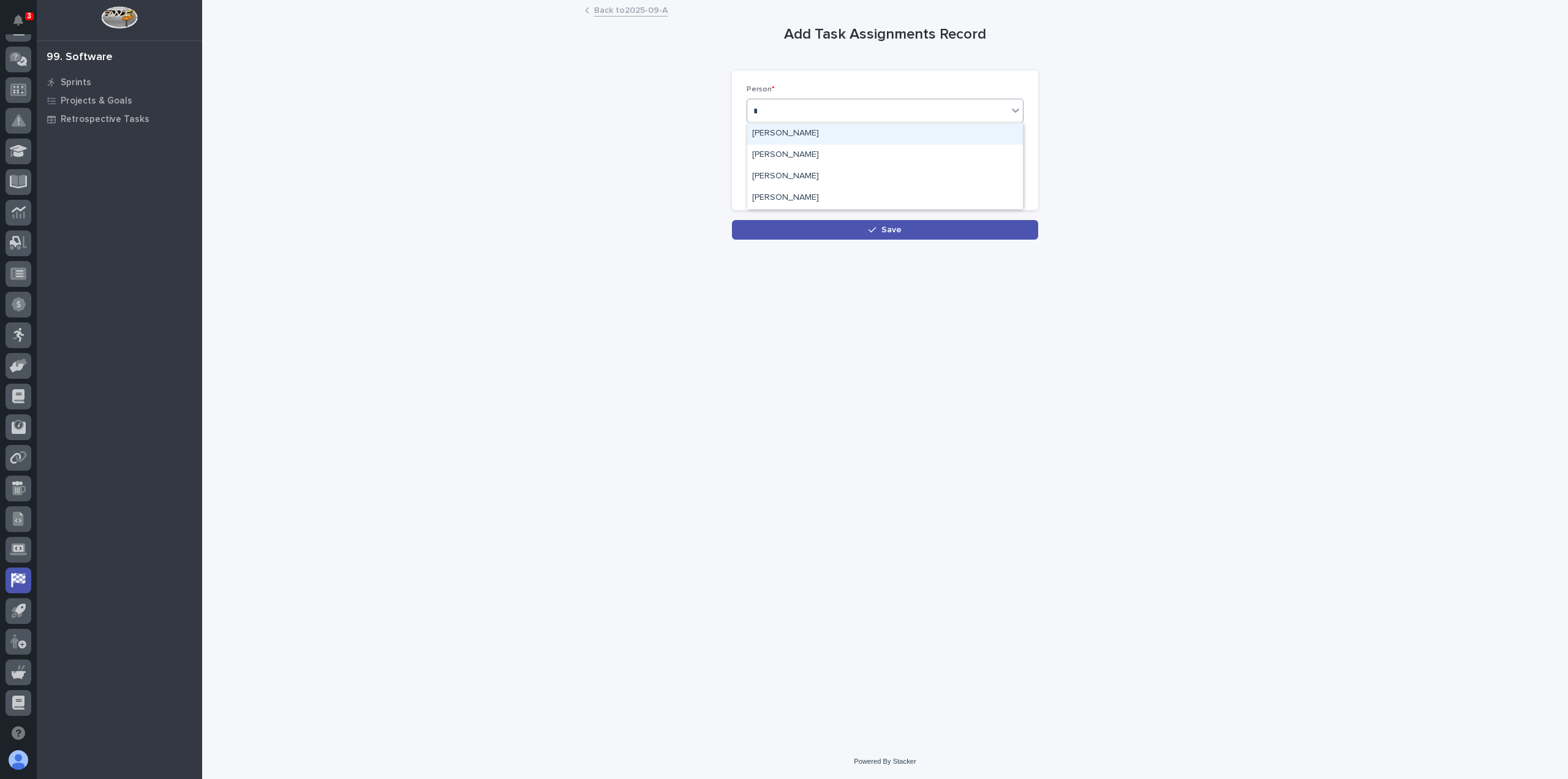
type input "***"
click at [789, 134] on div "[PERSON_NAME]" at bounding box center [884, 134] width 276 height 21
click at [785, 170] on input at bounding box center [885, 174] width 277 height 25
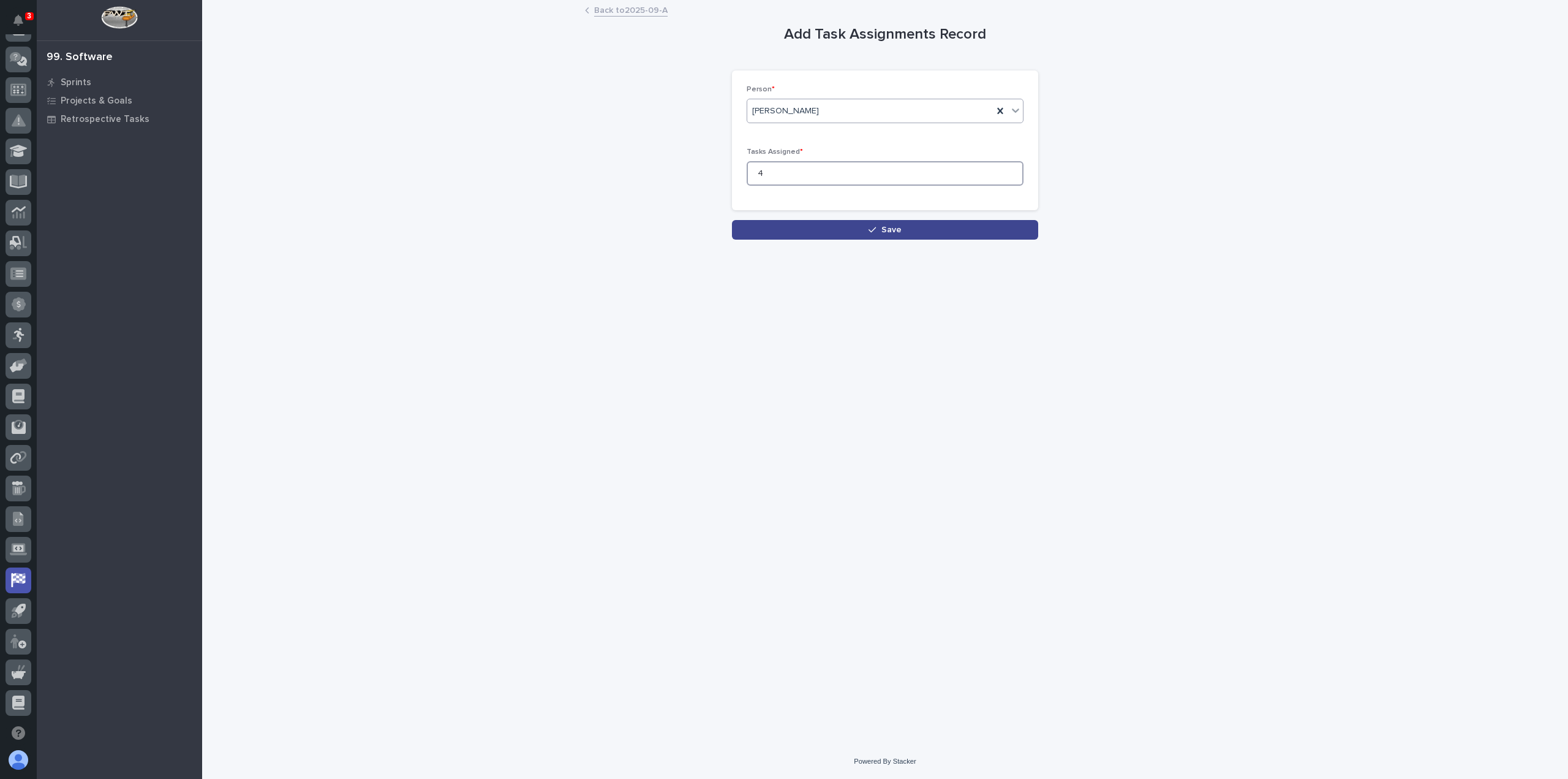
type input "4"
click at [808, 232] on button "Save" at bounding box center [884, 230] width 306 height 19
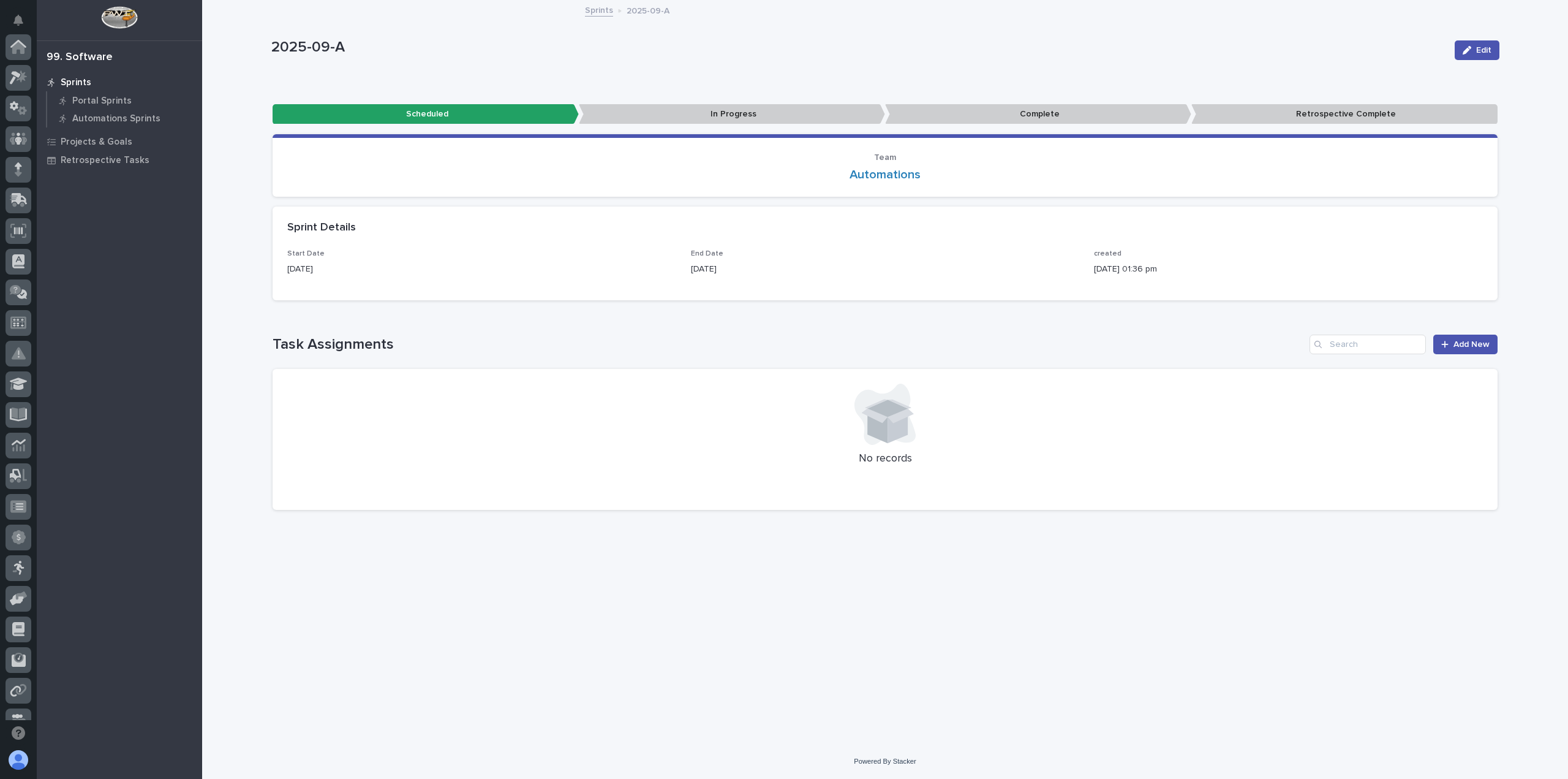
scroll to position [232, 0]
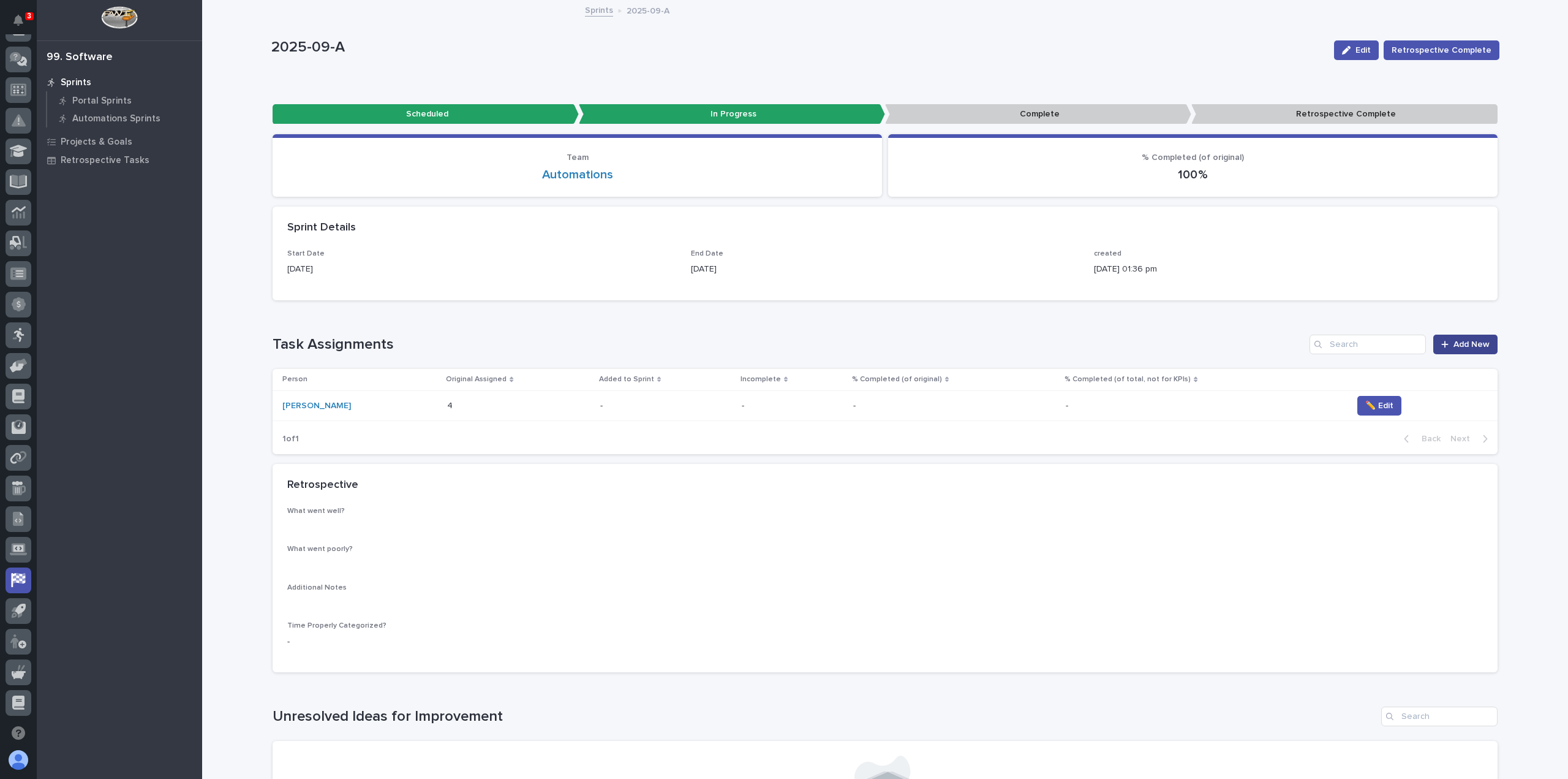
click at [1459, 346] on span "Add New" at bounding box center [1472, 344] width 36 height 9
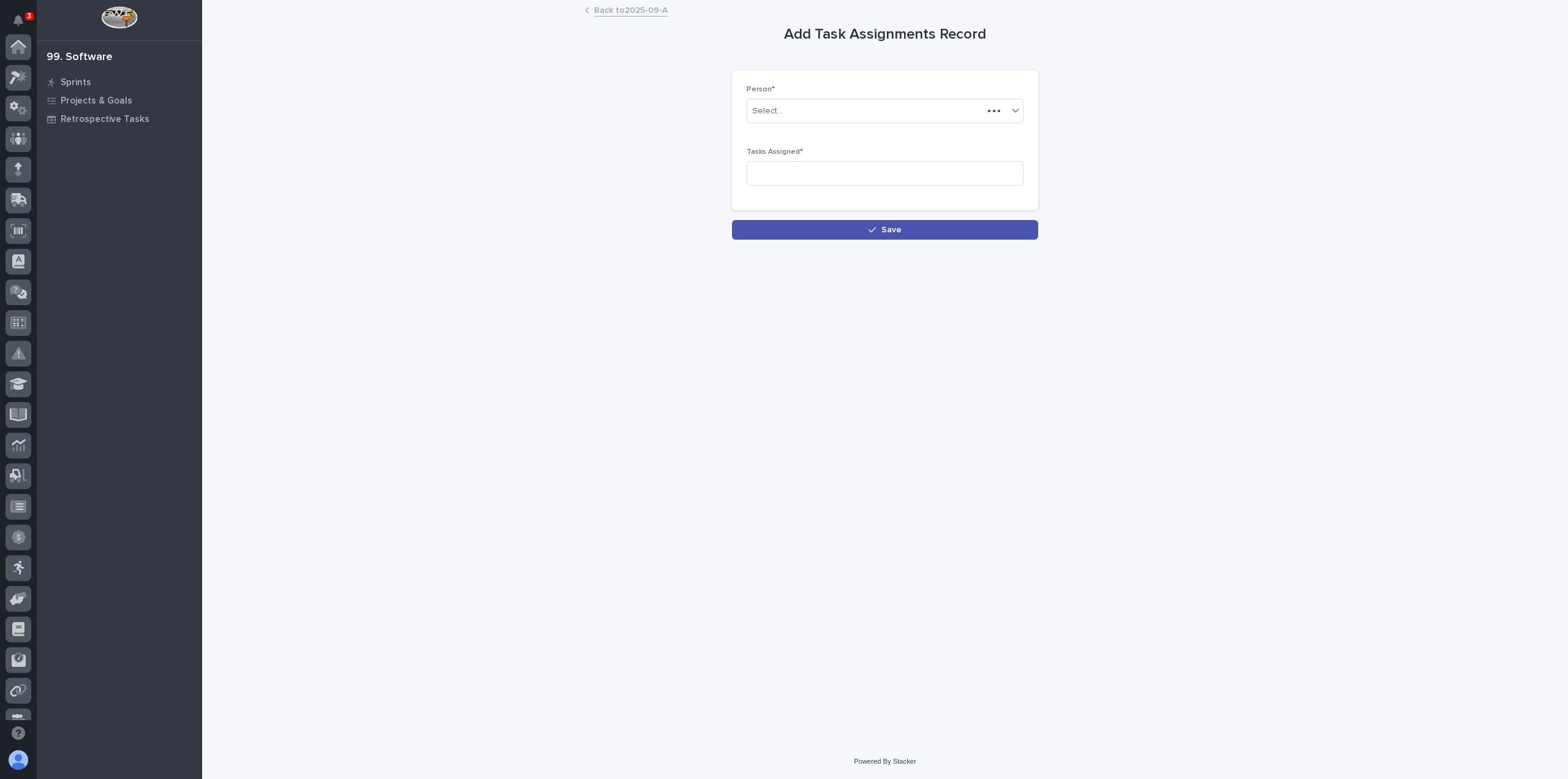
scroll to position [232, 0]
click at [824, 102] on div "Select..." at bounding box center [877, 110] width 260 height 20
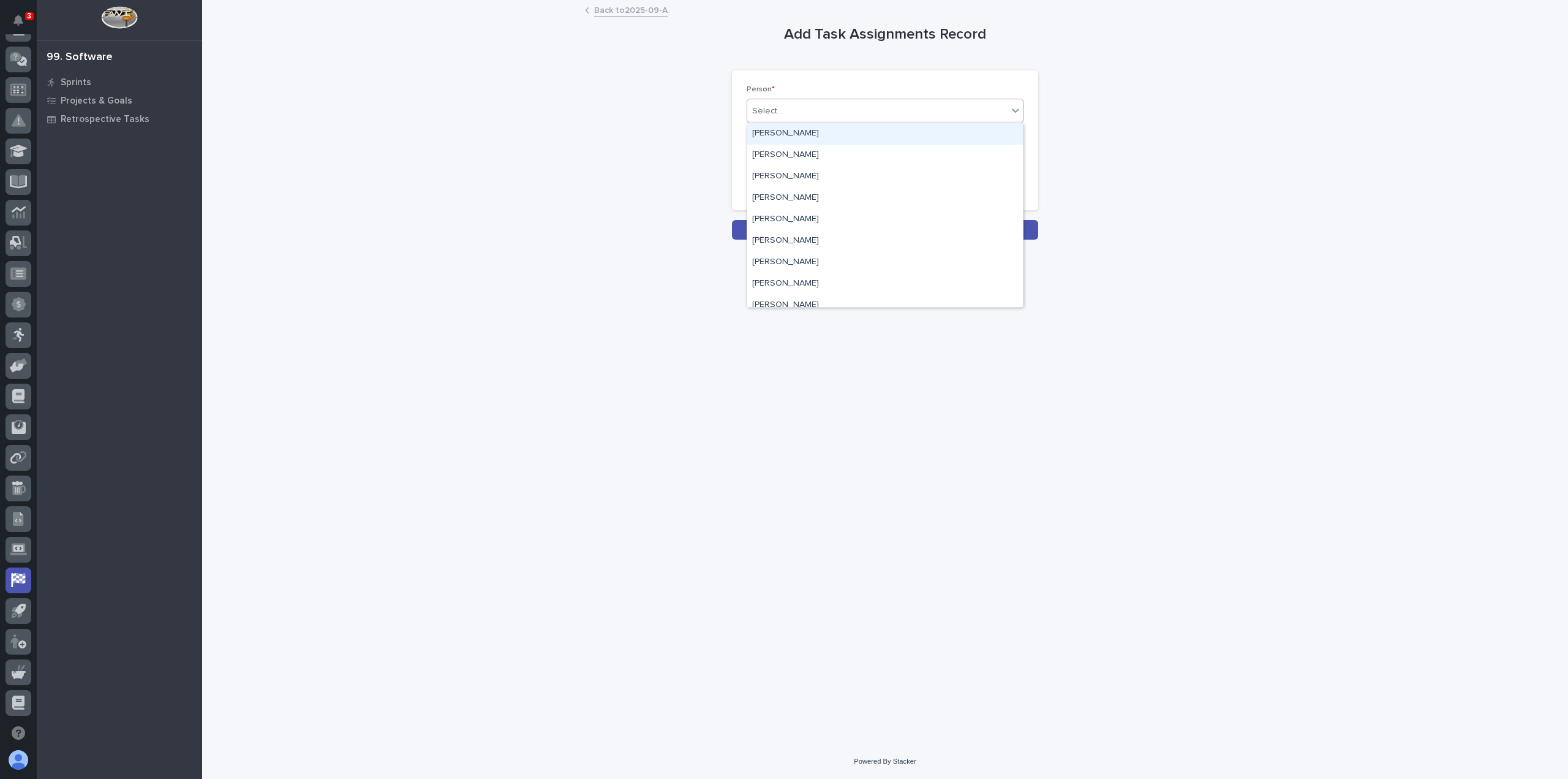
click at [794, 125] on div "[PERSON_NAME]" at bounding box center [884, 134] width 276 height 21
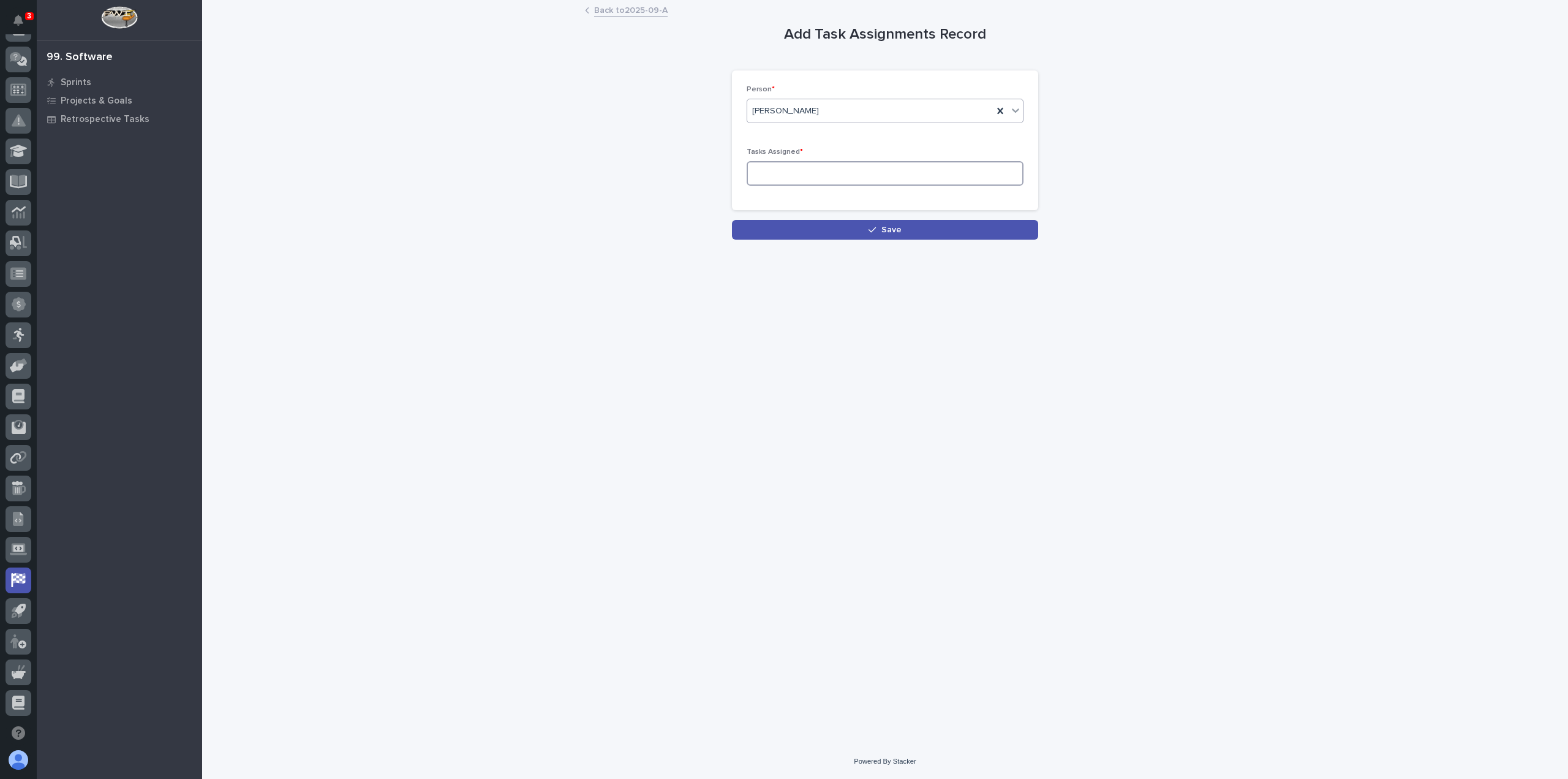
click at [809, 170] on input at bounding box center [885, 174] width 277 height 25
type input "6"
click at [840, 231] on button "Save" at bounding box center [884, 230] width 306 height 19
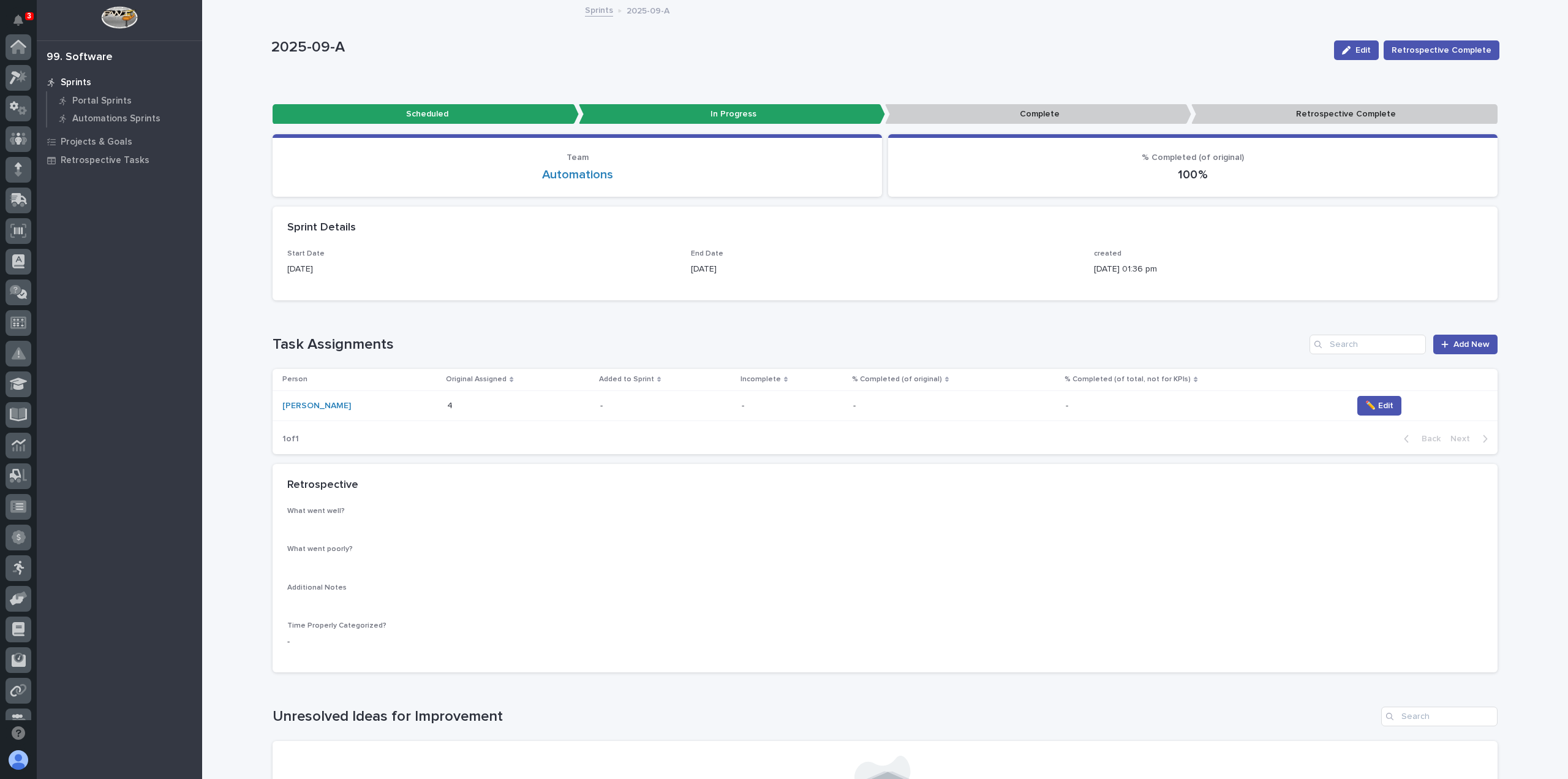
scroll to position [232, 0]
click at [1457, 344] on span "Add New" at bounding box center [1472, 344] width 36 height 9
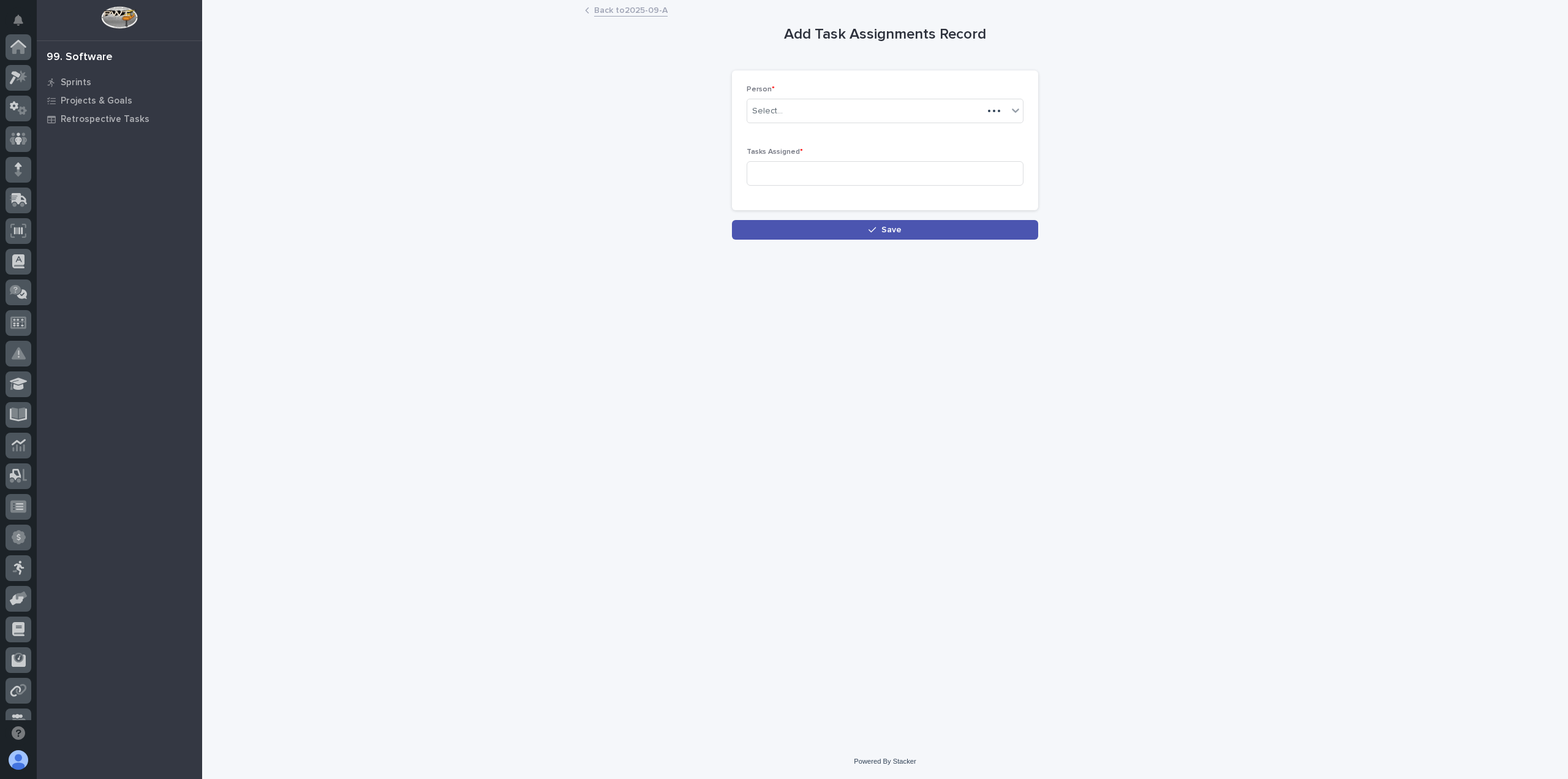
scroll to position [232, 0]
click at [800, 111] on div "Select..." at bounding box center [877, 110] width 260 height 20
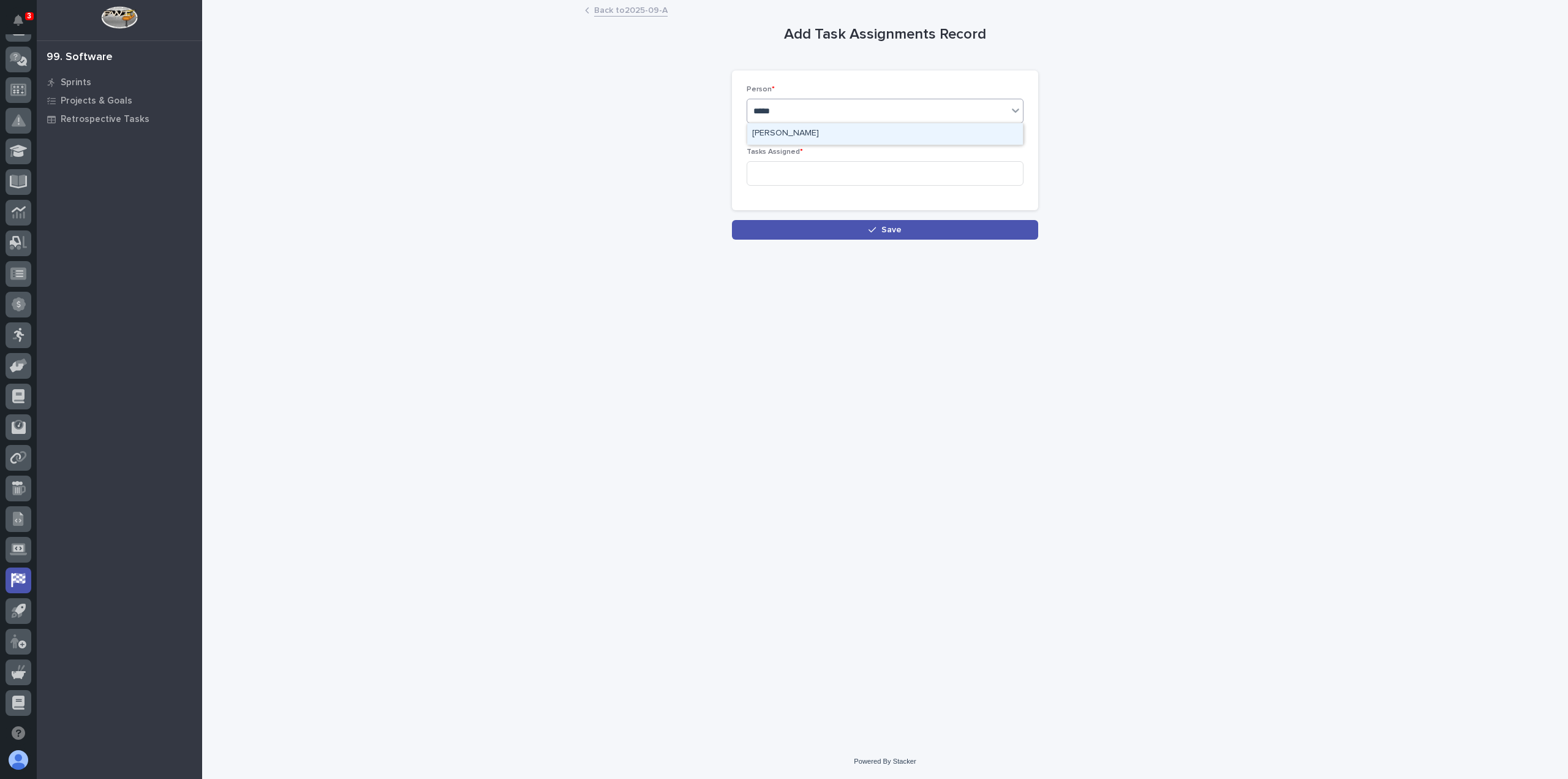
type input "******"
click at [807, 132] on div "[PERSON_NAME]" at bounding box center [884, 134] width 276 height 21
click at [786, 167] on input at bounding box center [885, 174] width 277 height 25
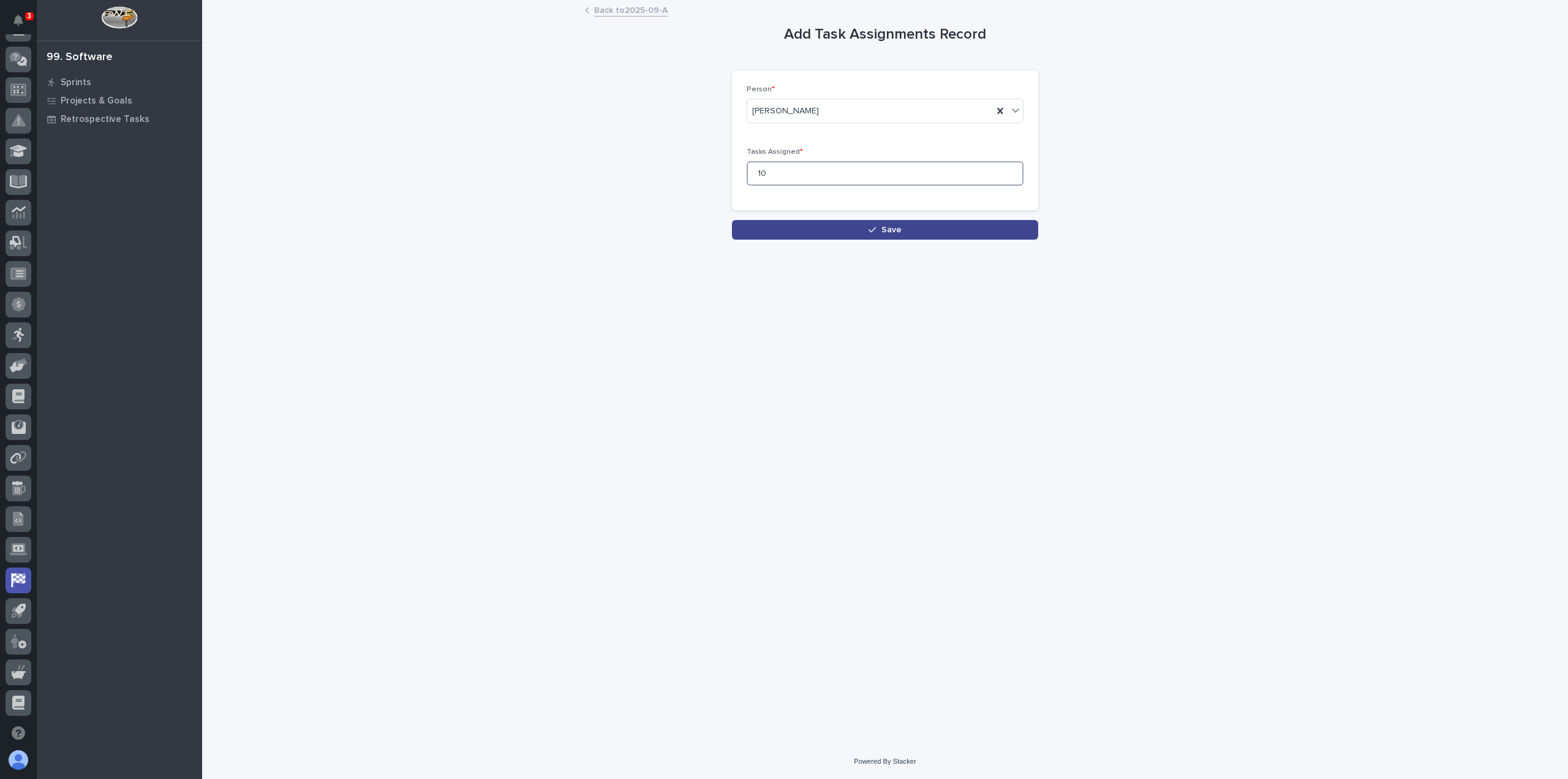
type input "10"
click at [778, 226] on button "Save" at bounding box center [884, 230] width 306 height 19
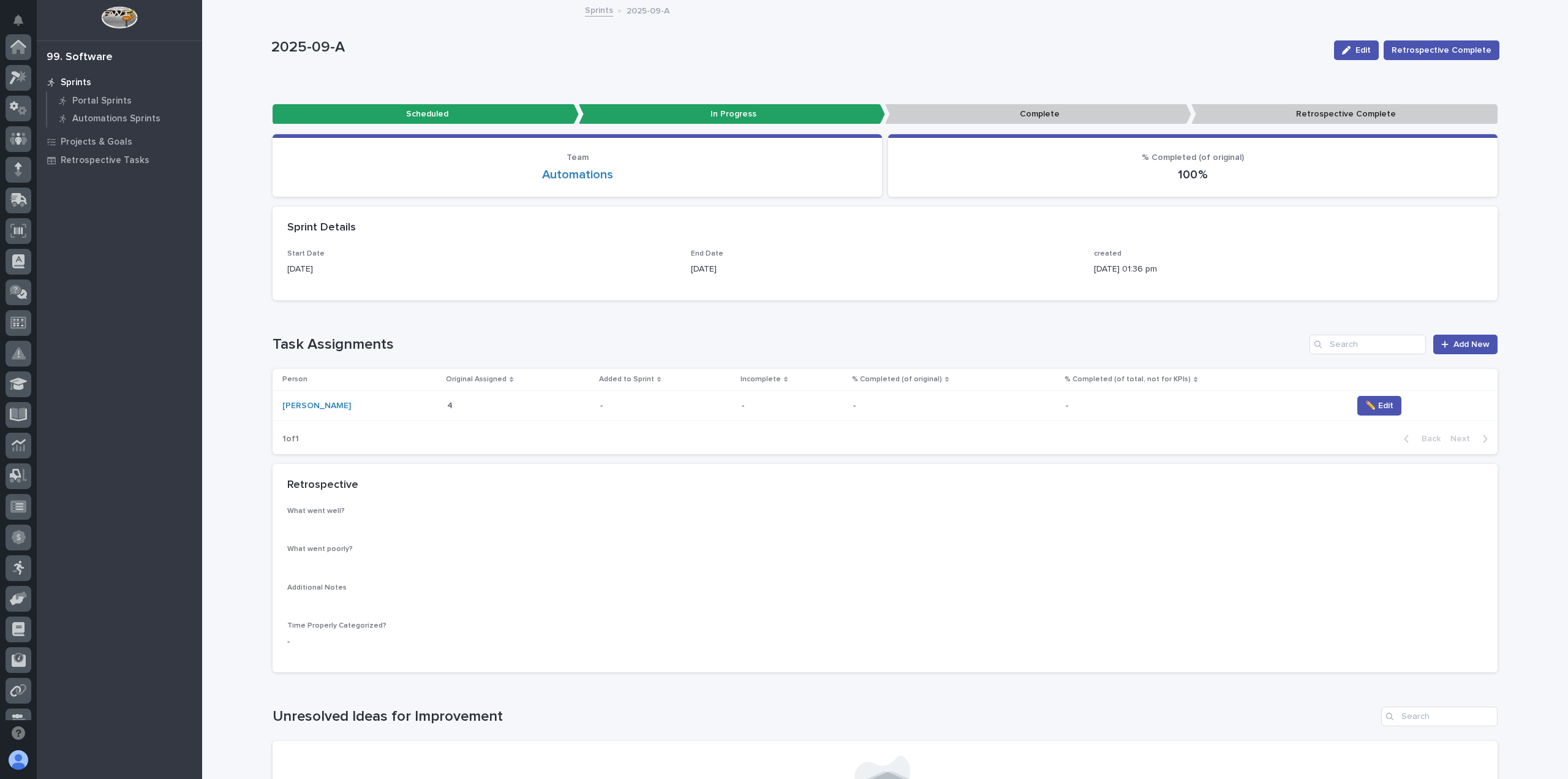
scroll to position [232, 0]
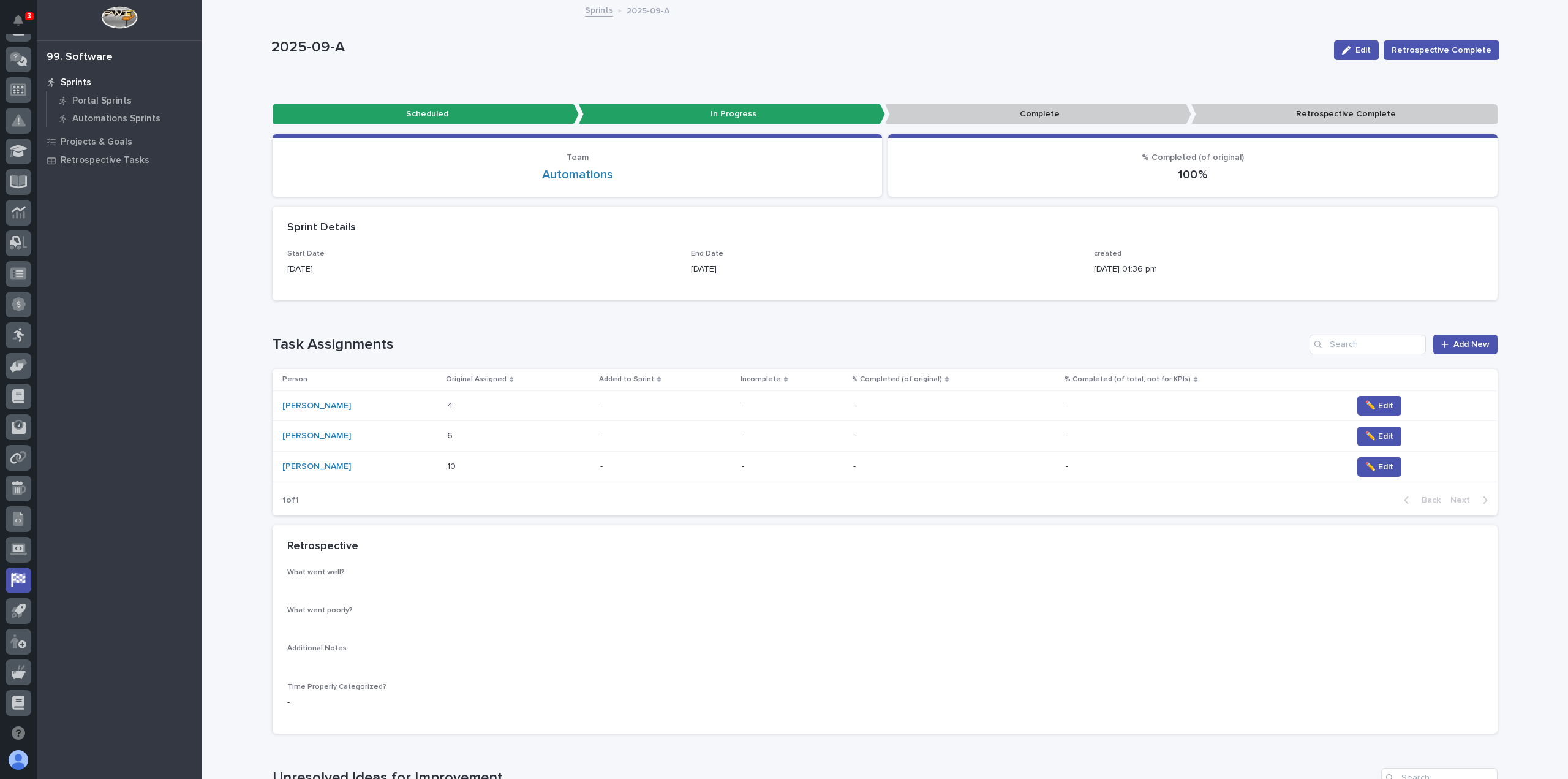
click at [474, 339] on h1 "Task Assignments" at bounding box center [788, 345] width 1032 height 18
